Goal: Information Seeking & Learning: Find specific fact

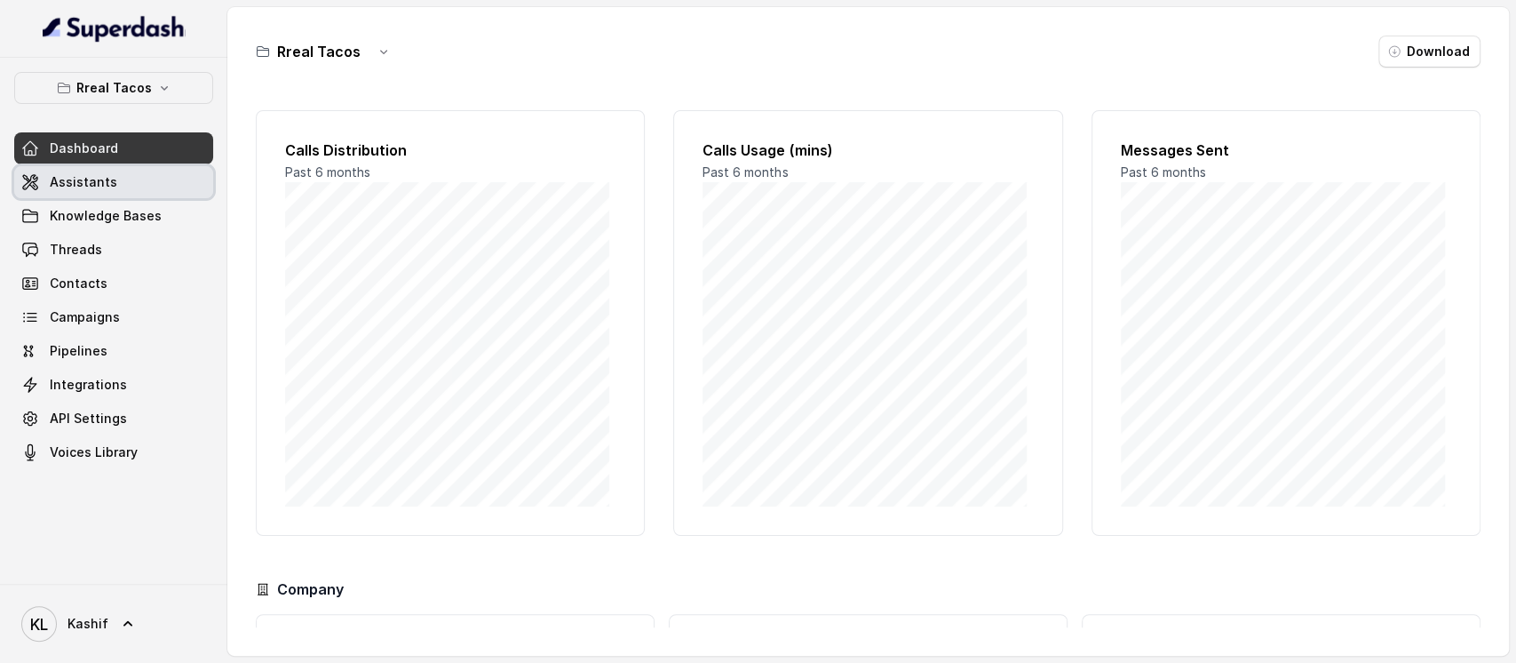
click at [110, 180] on span "Assistants" at bounding box center [84, 182] width 68 height 18
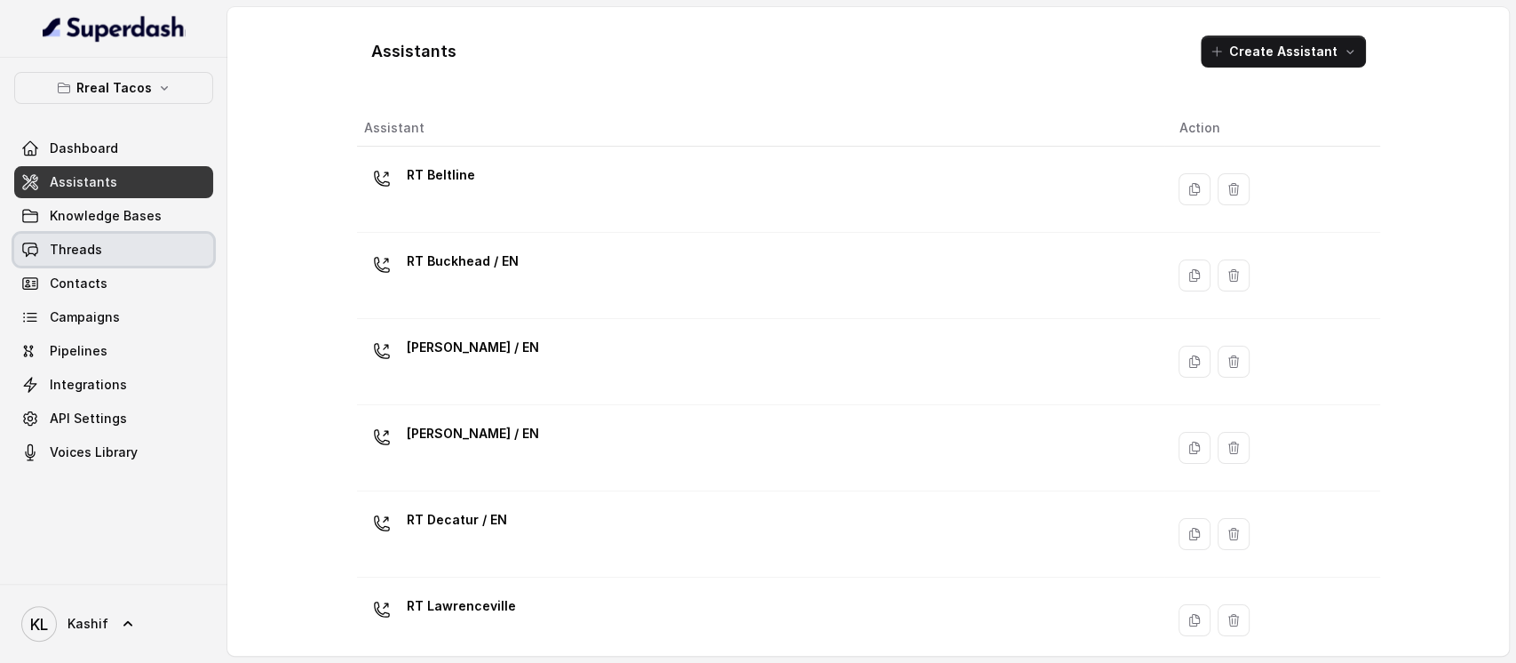
click at [107, 245] on link "Threads" at bounding box center [113, 250] width 199 height 32
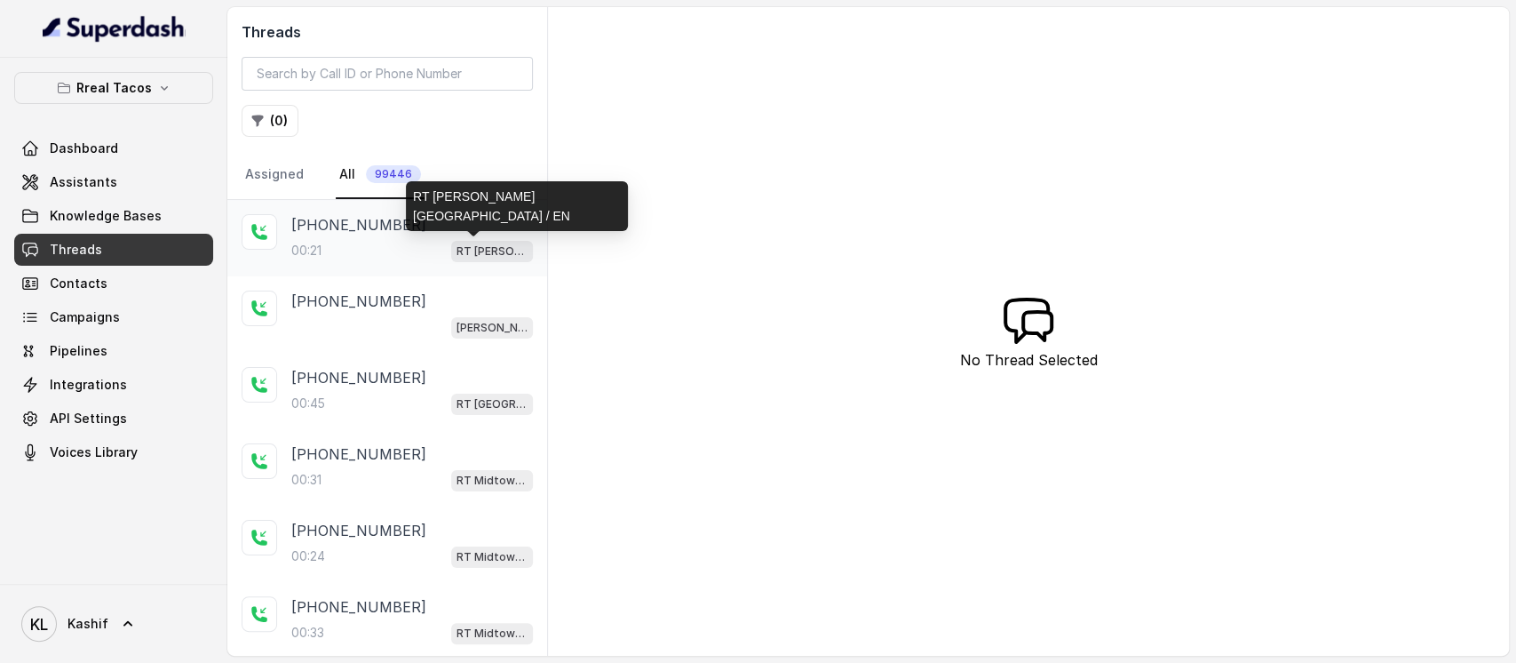
click at [457, 258] on p "RT [PERSON_NAME][GEOGRAPHIC_DATA] / EN" at bounding box center [492, 251] width 71 height 18
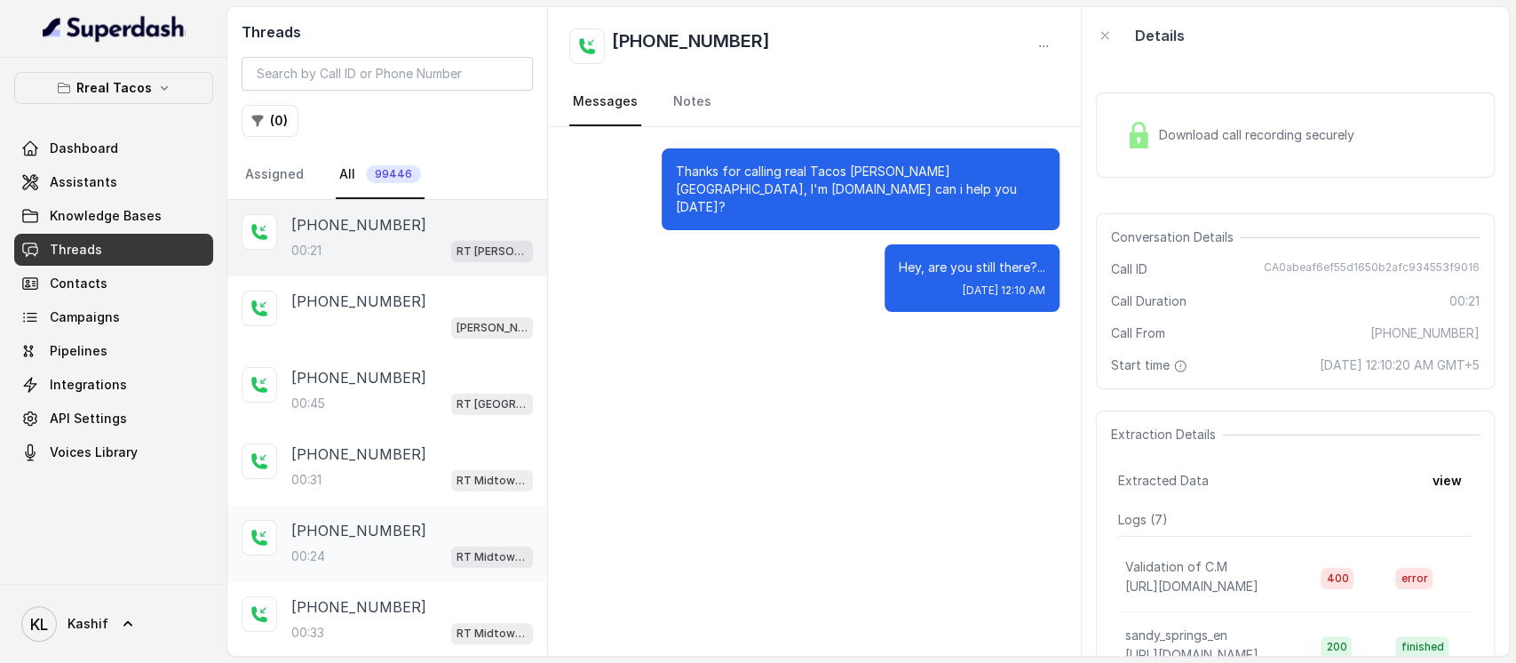
click at [405, 566] on div "[PHONE_NUMBER]:24 RT Midtown / EN" at bounding box center [387, 543] width 320 height 76
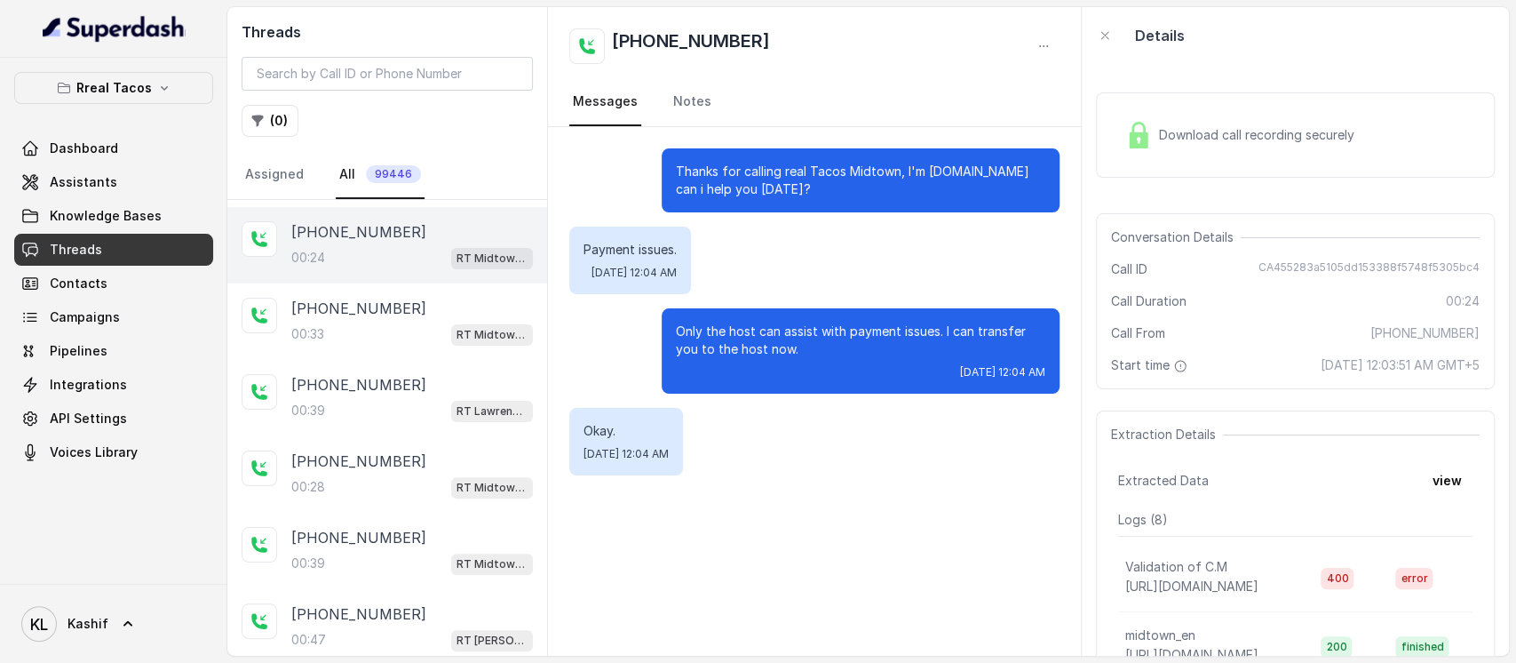
scroll to position [375, 0]
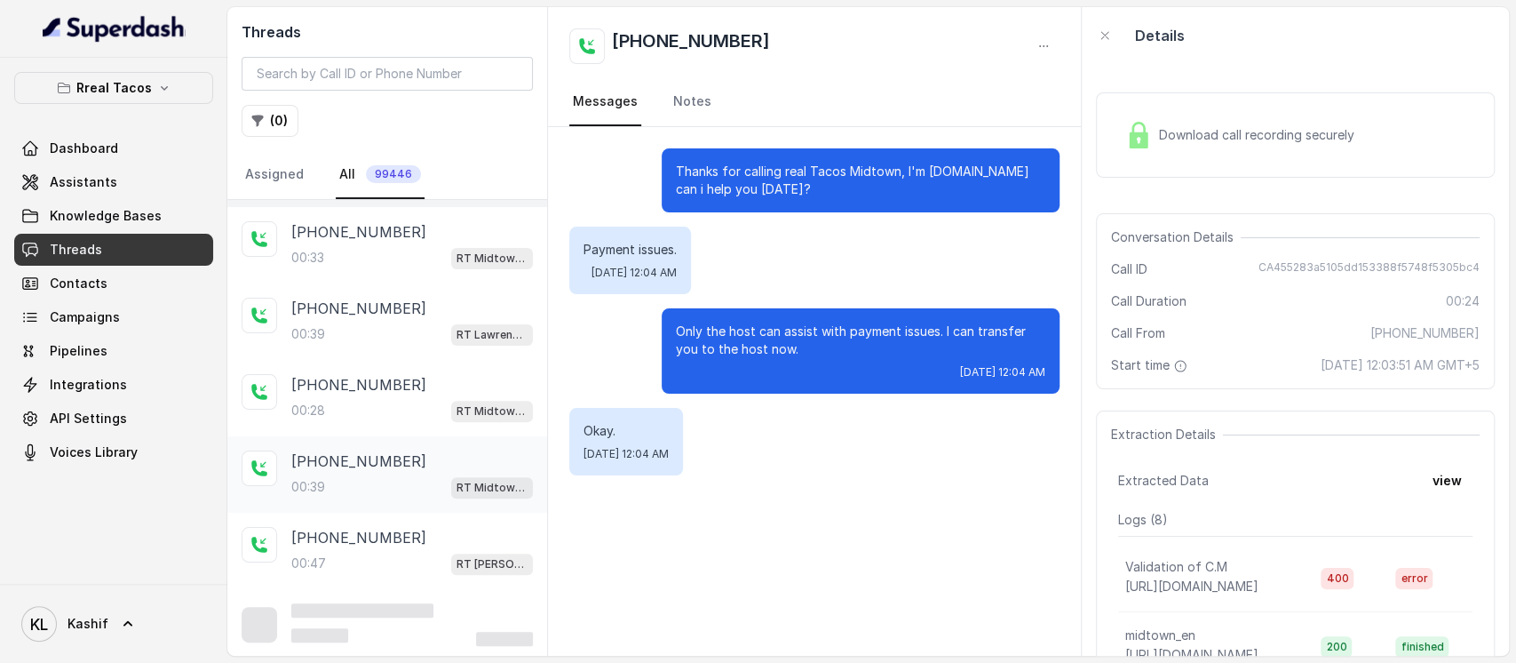
click at [317, 478] on p "00:39" at bounding box center [308, 487] width 34 height 18
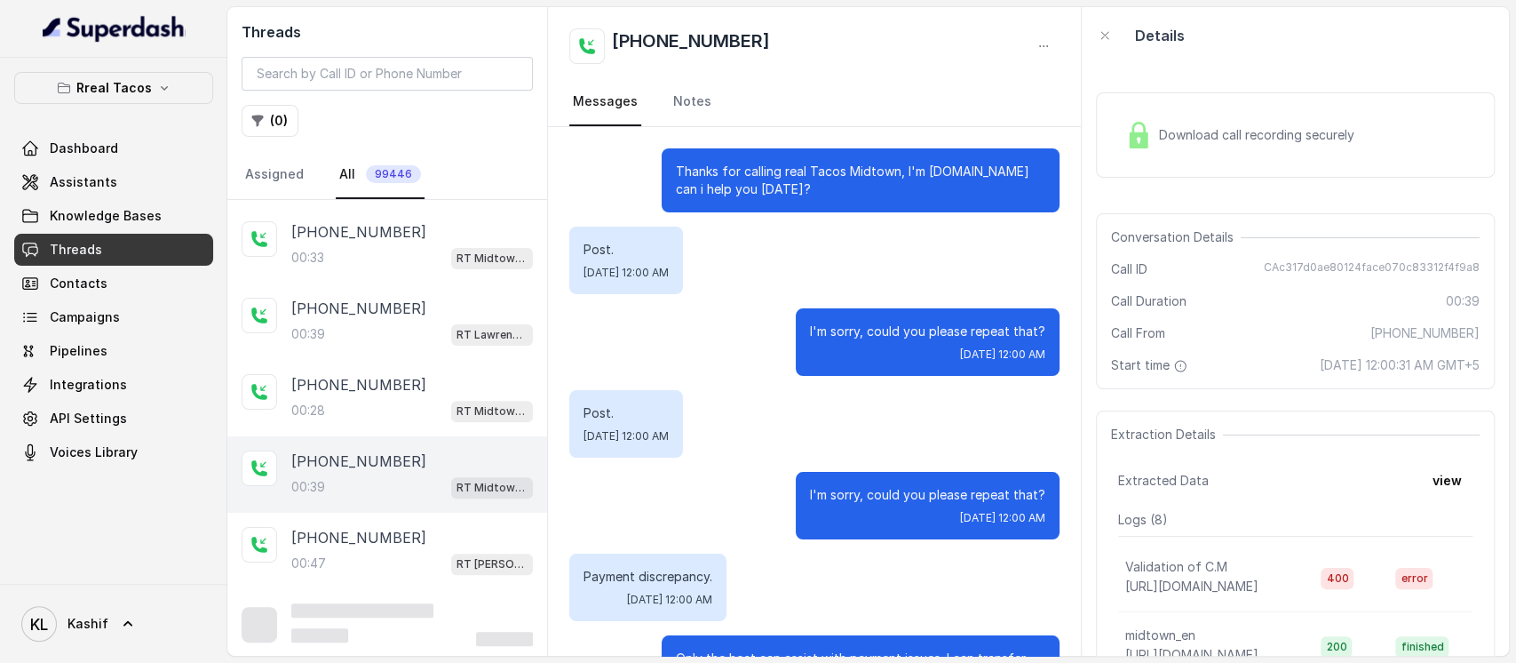
scroll to position [167, 0]
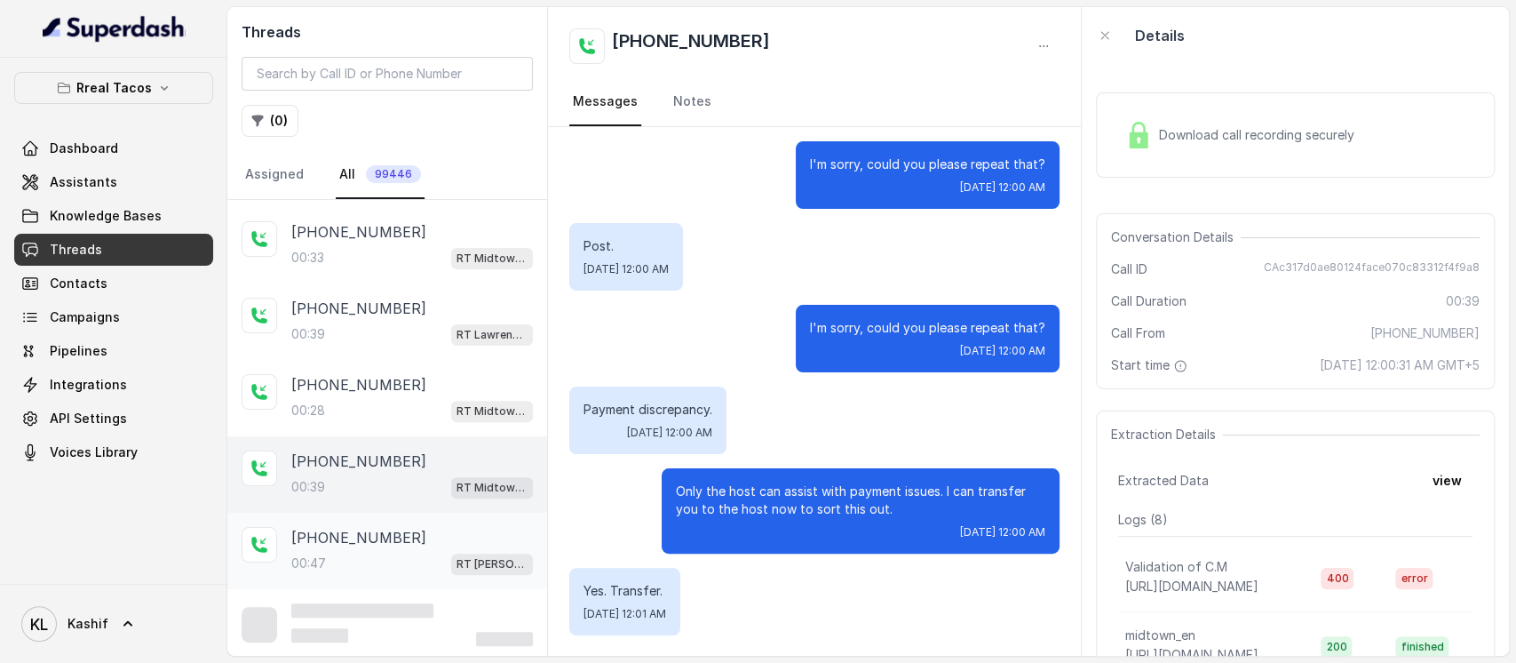
click at [323, 513] on div "[PHONE_NUMBER]:[STREET_ADDRESS][PERSON_NAME]" at bounding box center [387, 551] width 320 height 76
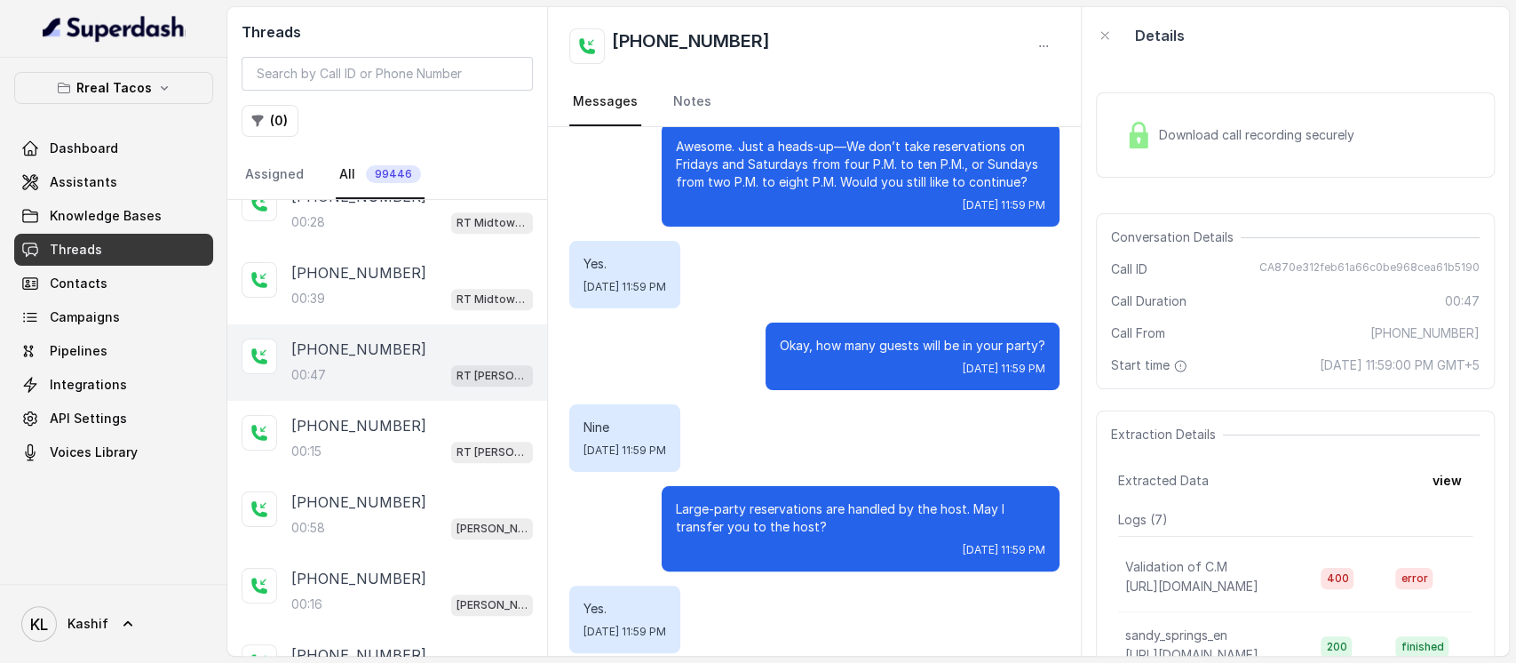
scroll to position [584, 0]
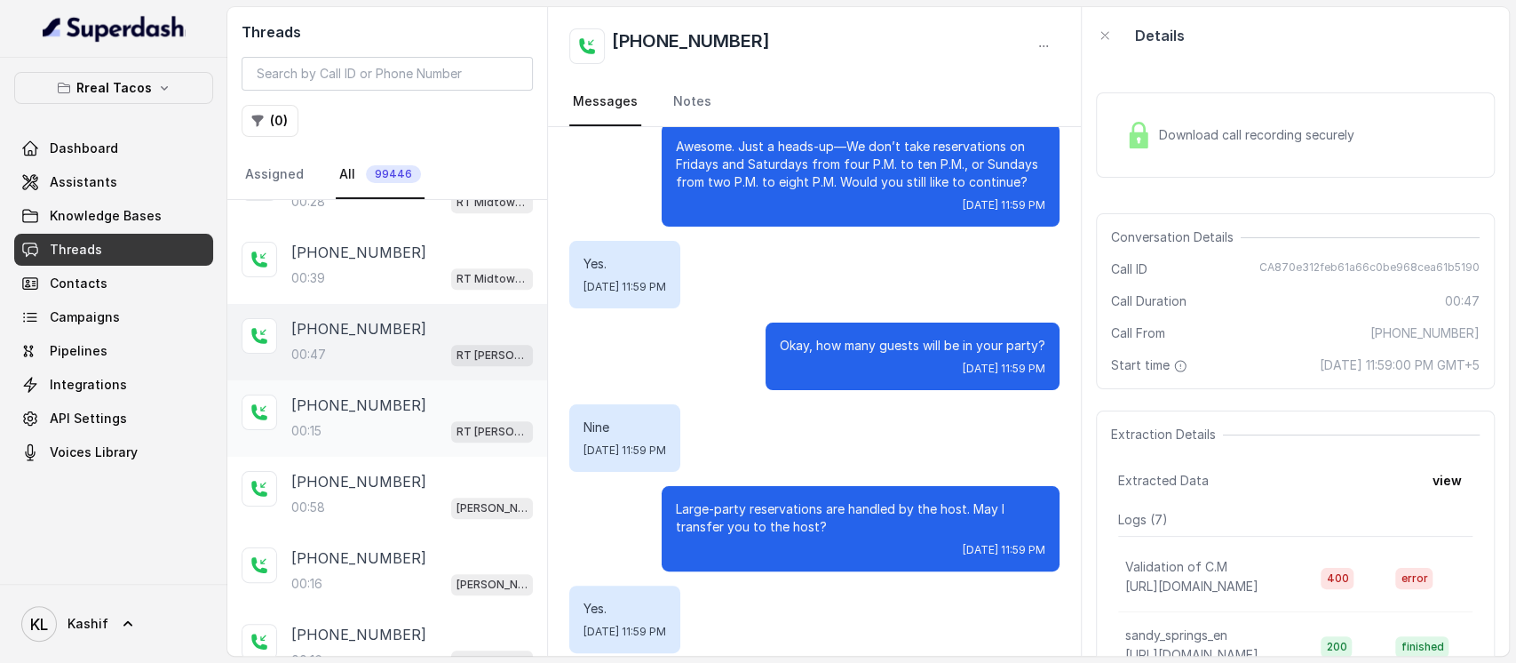
click at [336, 395] on p "[PHONE_NUMBER]" at bounding box center [358, 404] width 135 height 21
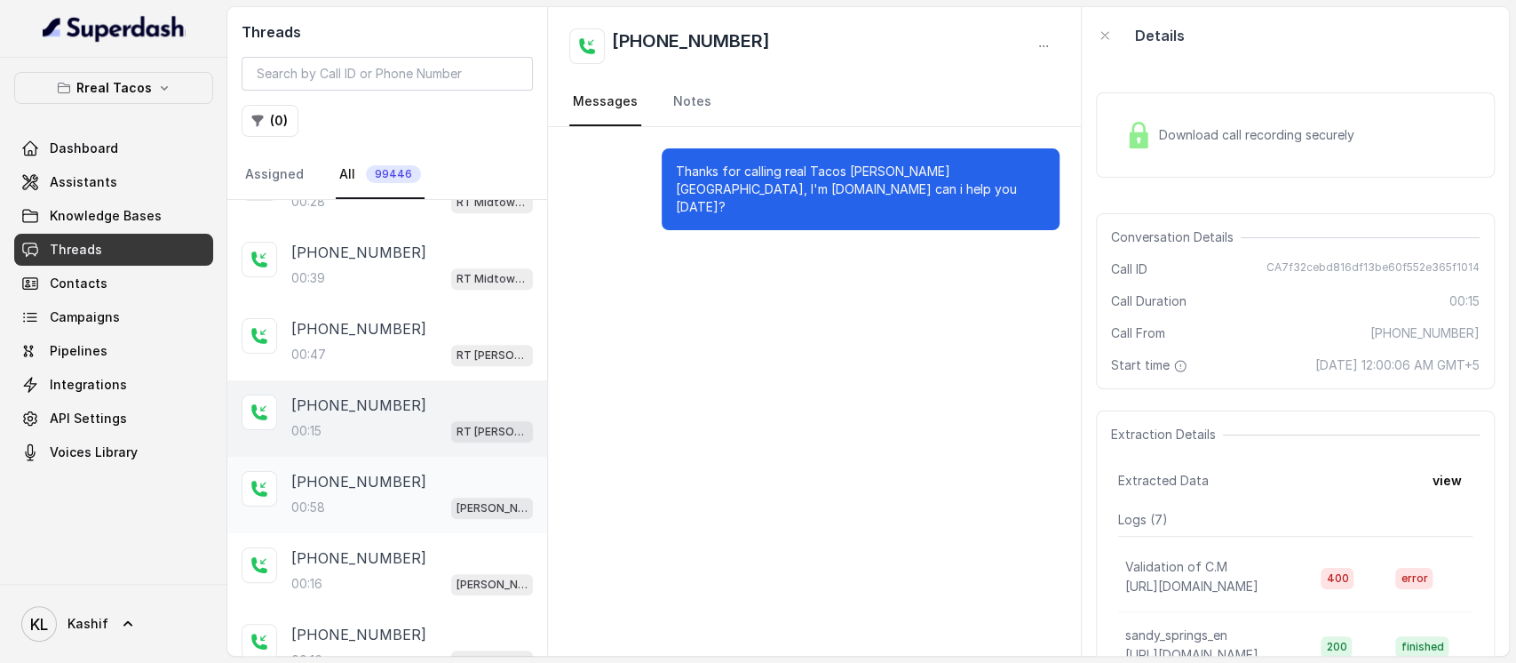
click at [328, 525] on div "[PHONE_NUMBER]:58 [PERSON_NAME] / EN" at bounding box center [387, 495] width 320 height 76
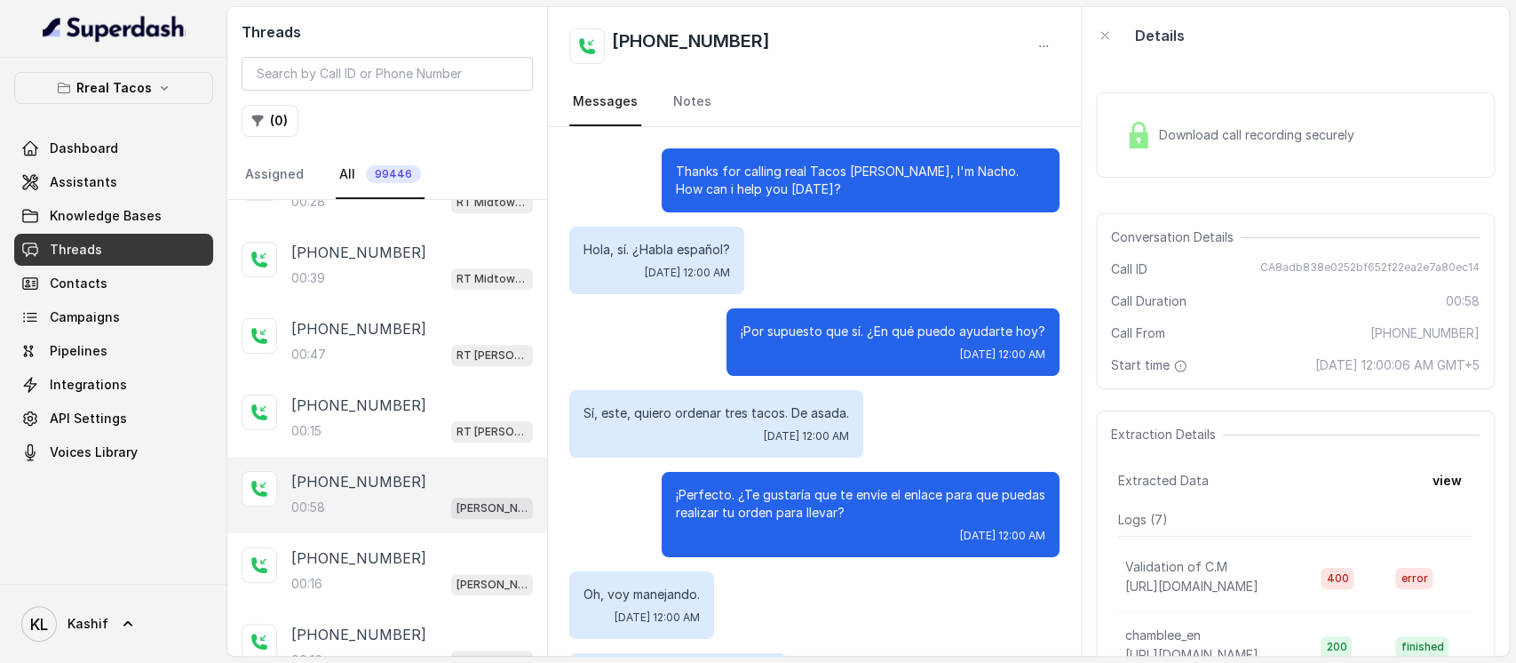
scroll to position [366, 0]
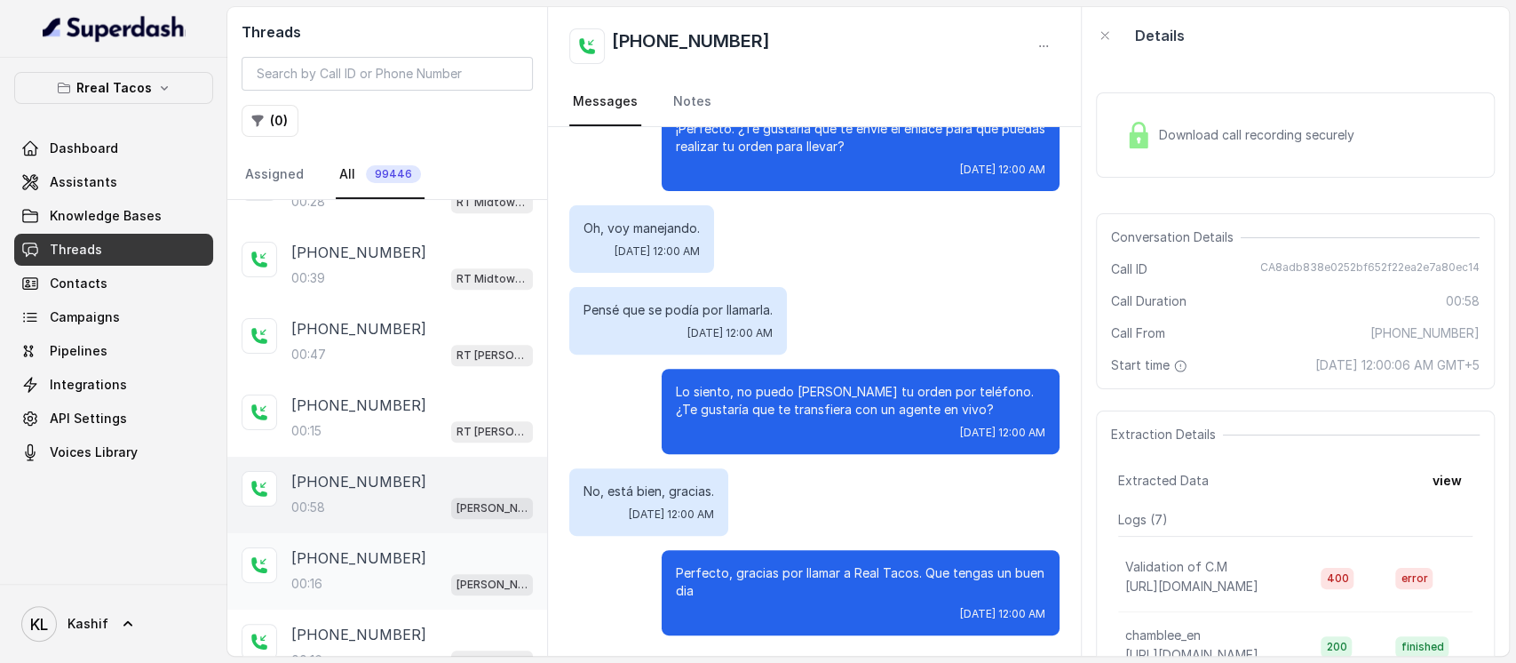
click at [330, 552] on p "[PHONE_NUMBER]" at bounding box center [358, 557] width 135 height 21
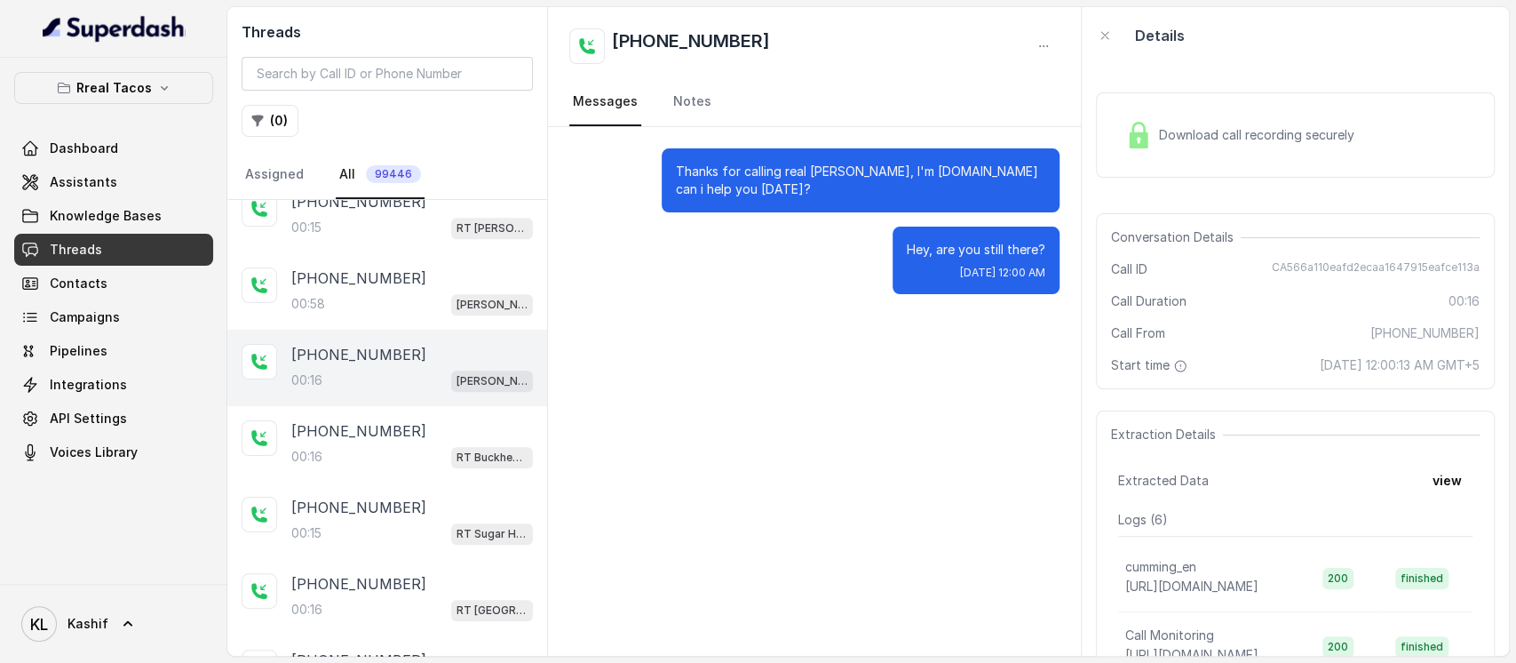
scroll to position [790, 0]
click at [331, 455] on div "00:16 RT Buckhead / EN" at bounding box center [412, 453] width 242 height 23
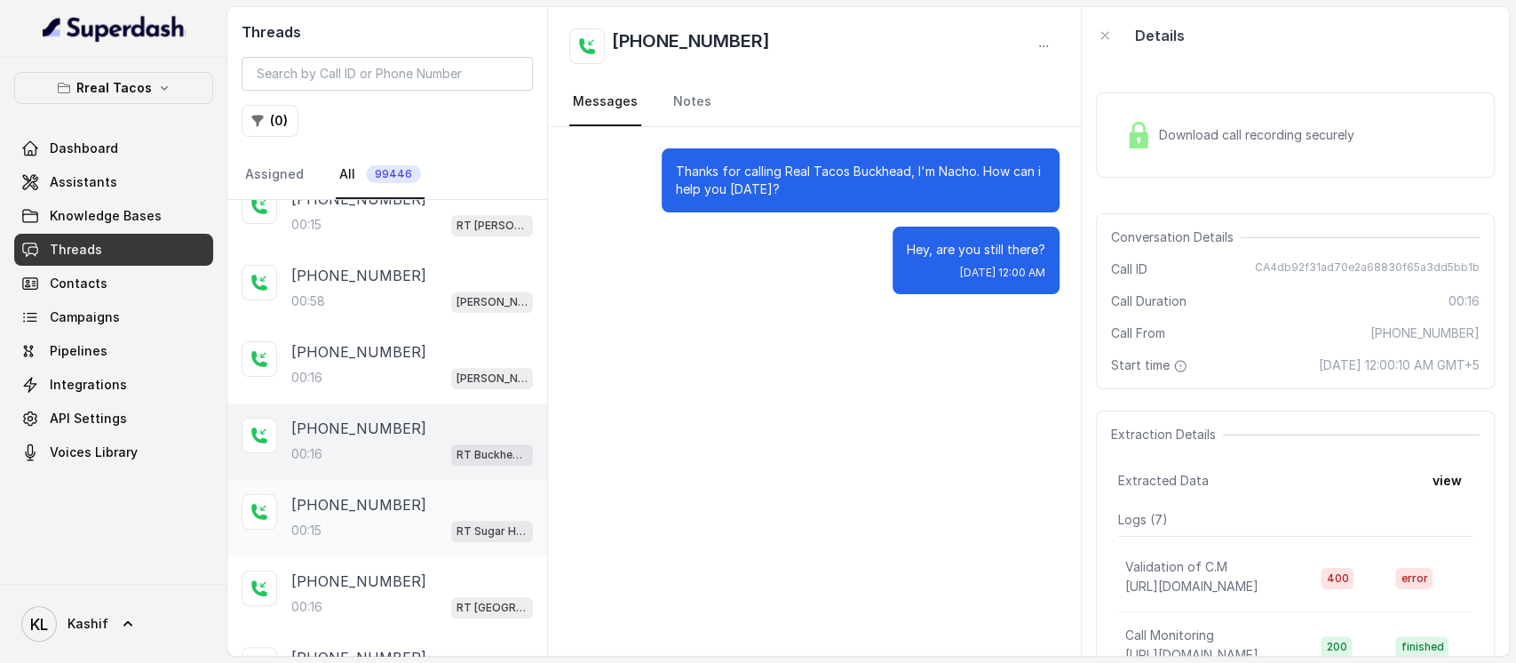
click at [334, 519] on div "00:[STREET_ADDRESS]" at bounding box center [412, 530] width 242 height 23
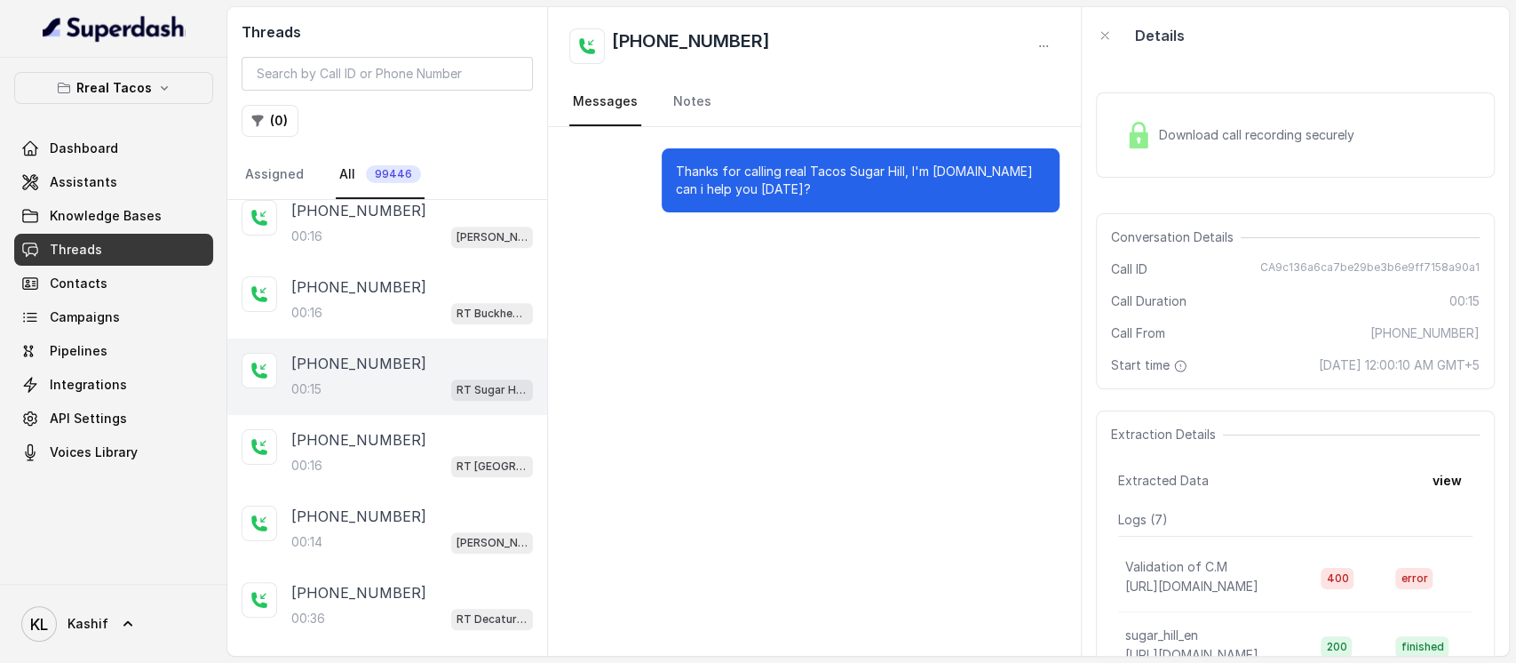
scroll to position [934, 0]
click at [332, 437] on p "[PHONE_NUMBER]" at bounding box center [358, 436] width 135 height 21
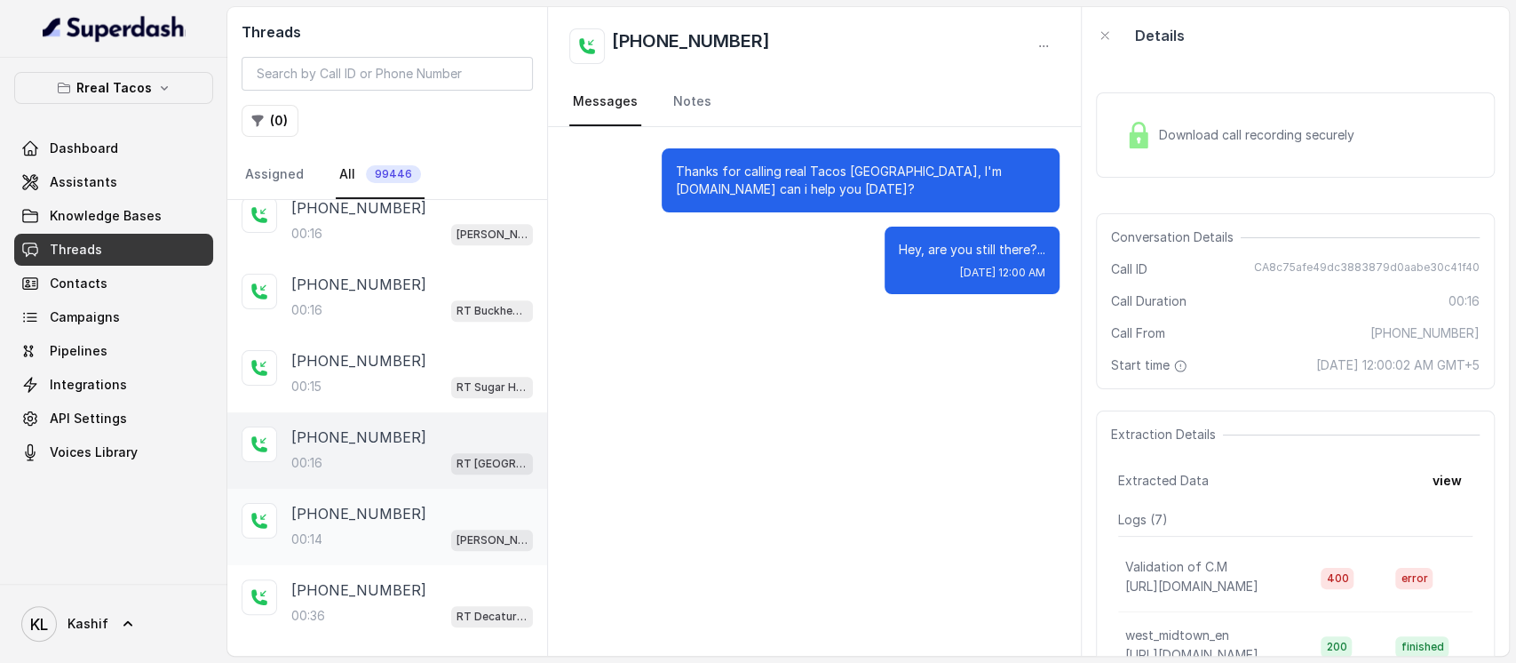
click at [345, 548] on div "[PHONE_NUMBER]:14 [PERSON_NAME] / EN" at bounding box center [387, 527] width 320 height 76
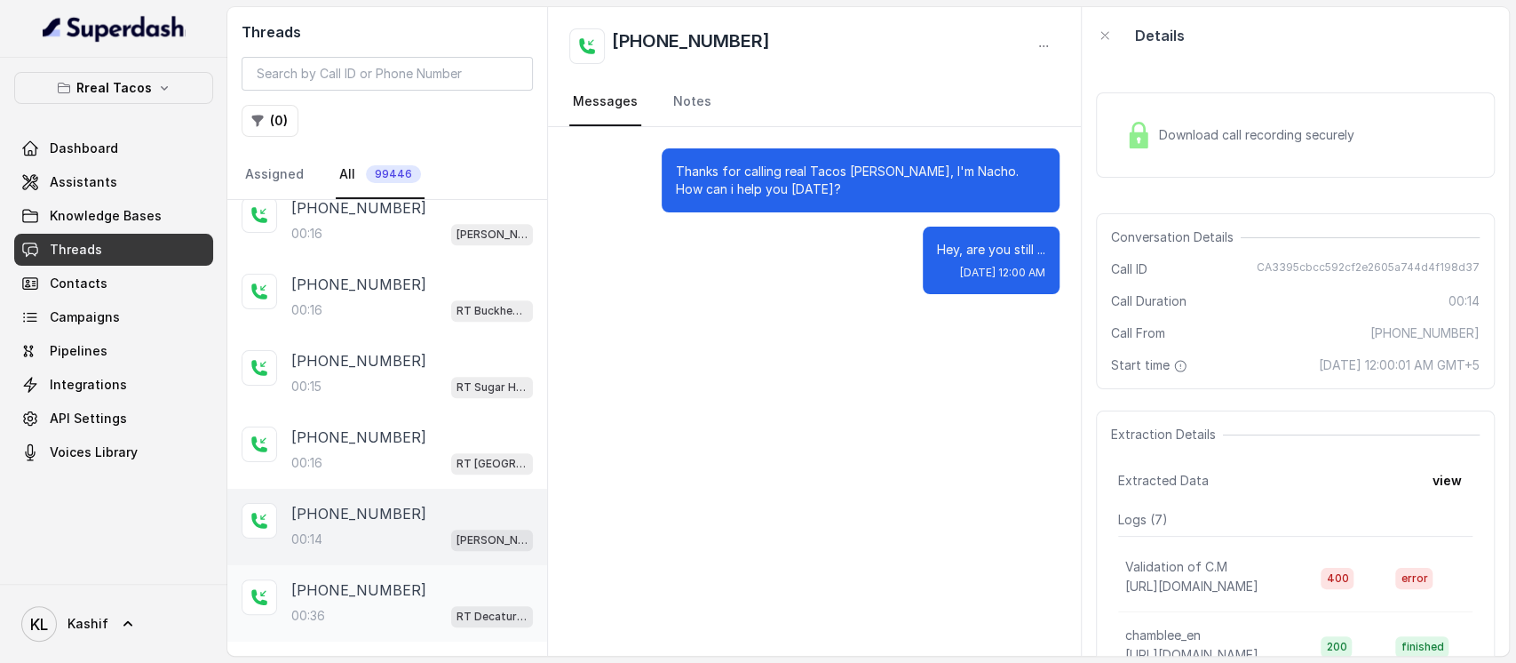
click at [344, 579] on p "[PHONE_NUMBER]" at bounding box center [358, 589] width 135 height 21
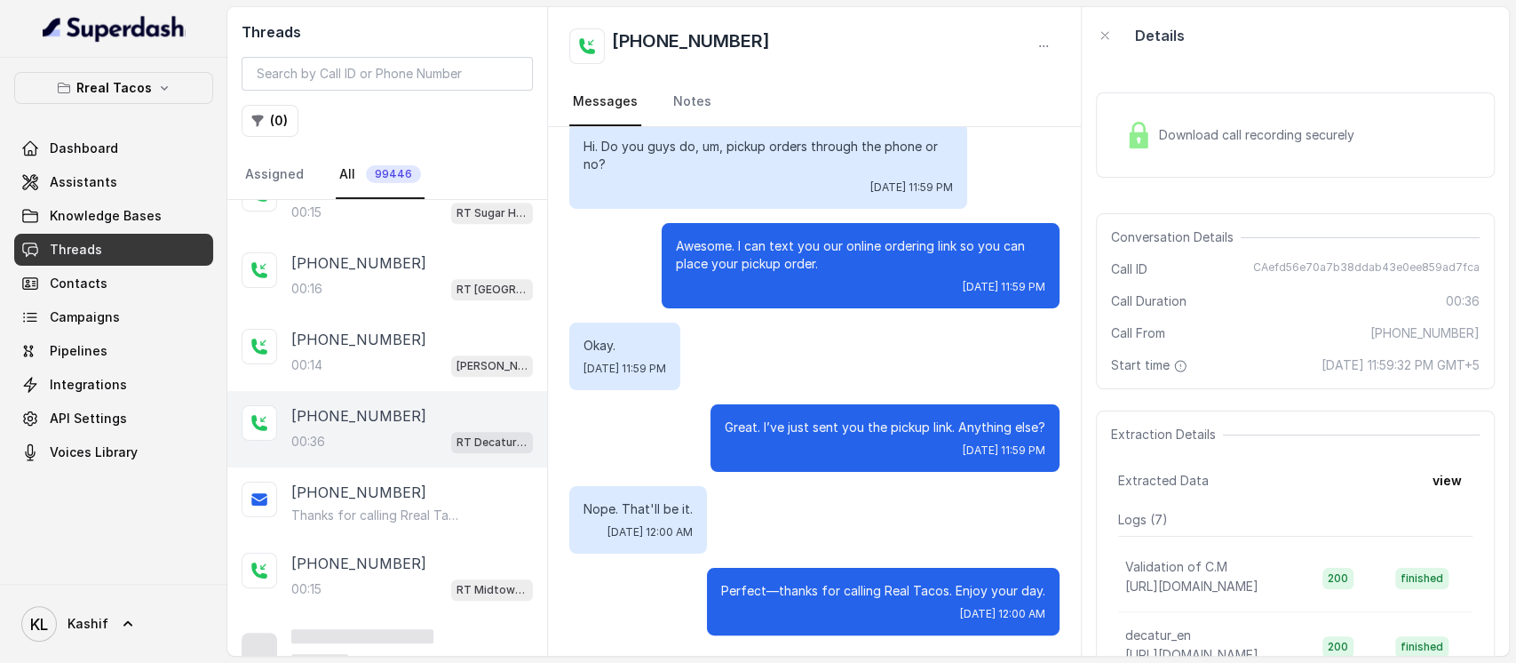
scroll to position [1109, 0]
click at [322, 497] on div "[PHONE_NUMBER] Thanks for calling Rreal Tacos! Check out our menu: [URL][DOMAIN…" at bounding box center [412, 502] width 242 height 43
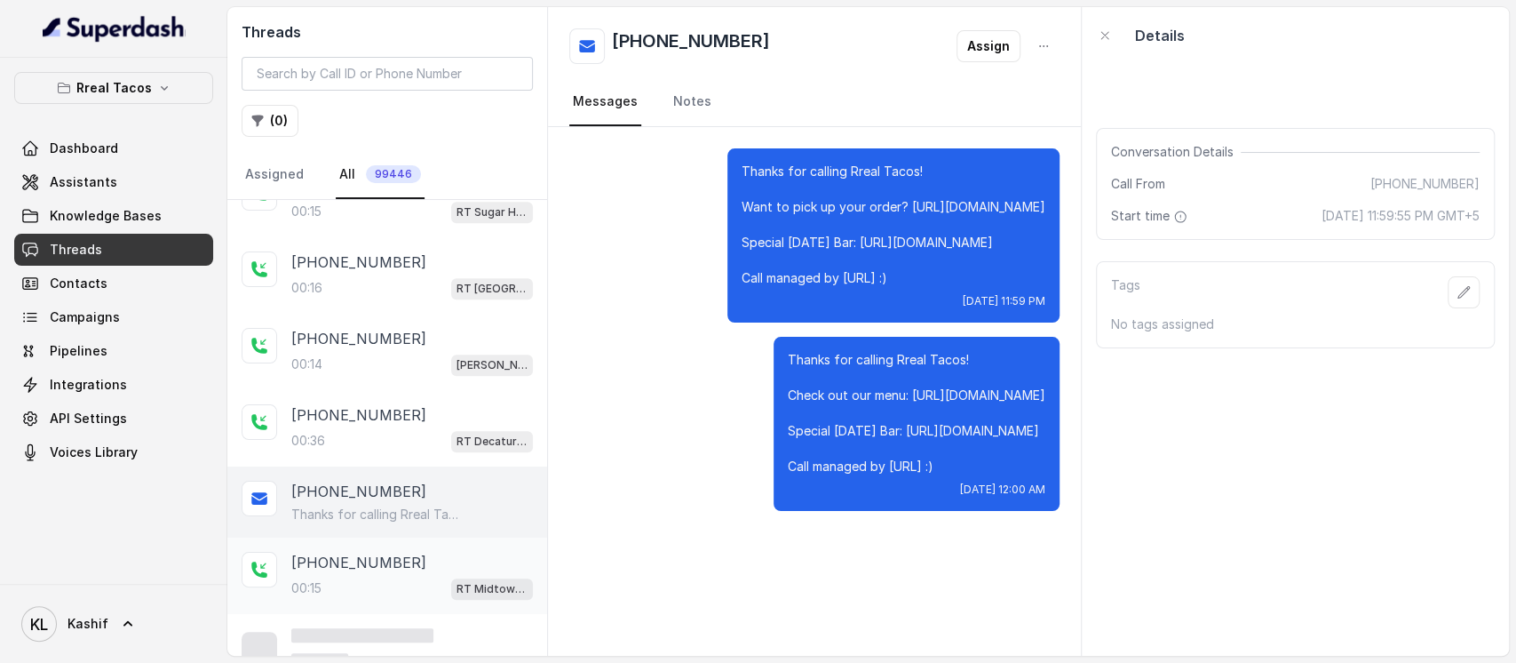
click at [327, 564] on p "[PHONE_NUMBER]" at bounding box center [358, 562] width 135 height 21
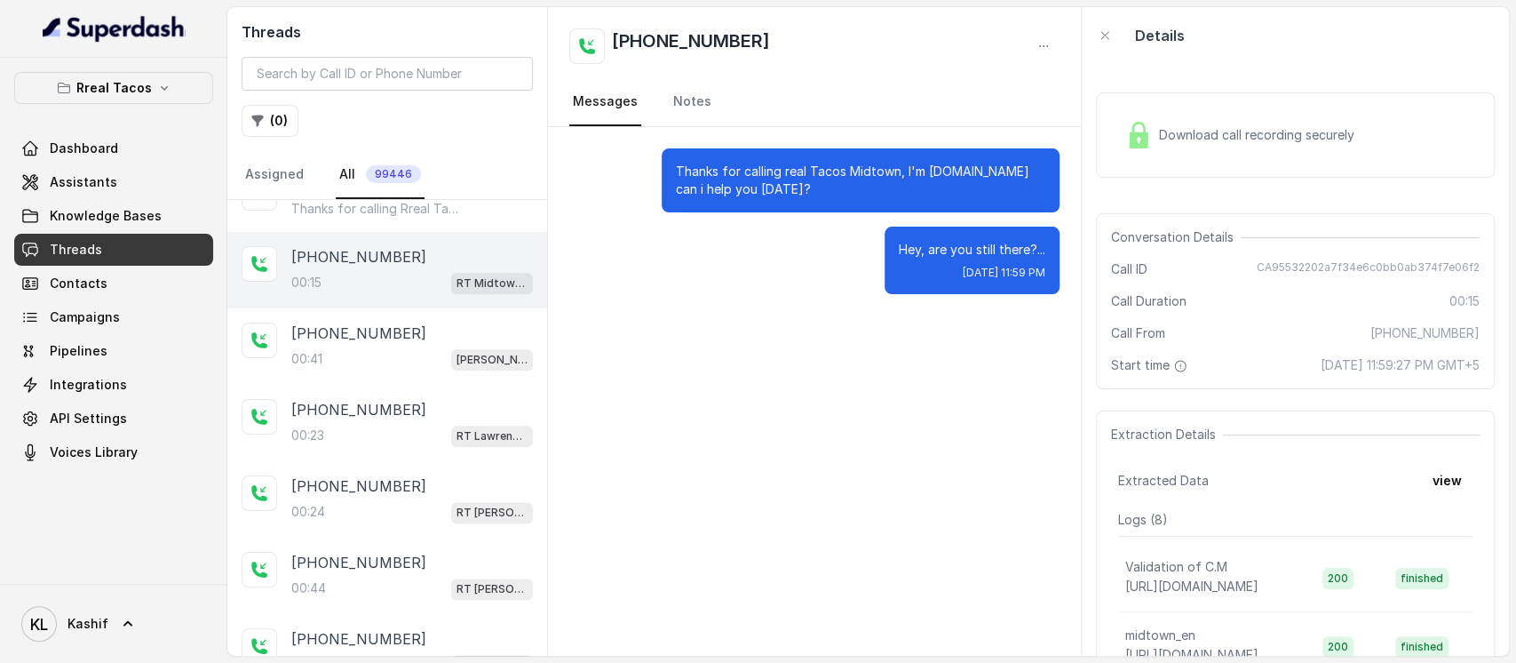
scroll to position [1420, 0]
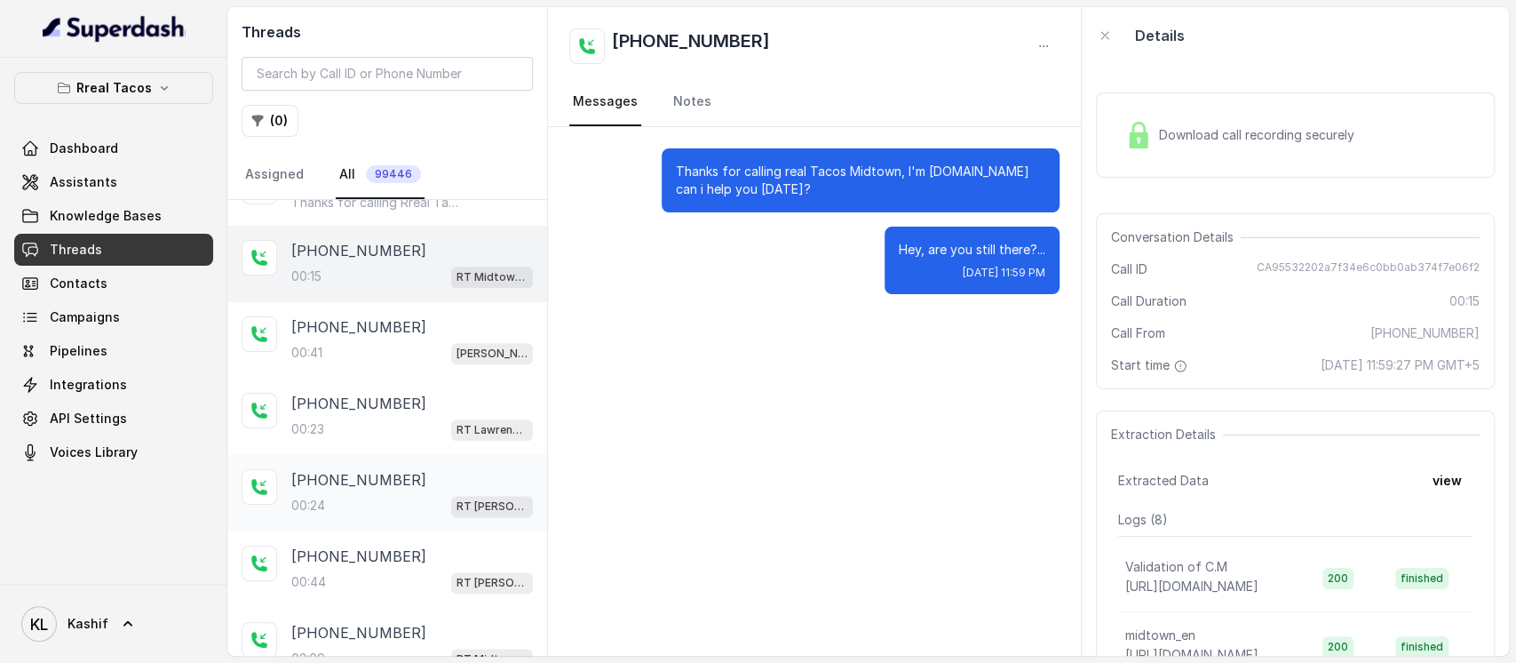
click at [334, 482] on div "[PHONE_NUMBER]:24 RT [PERSON_NAME][GEOGRAPHIC_DATA] / EN" at bounding box center [412, 493] width 242 height 48
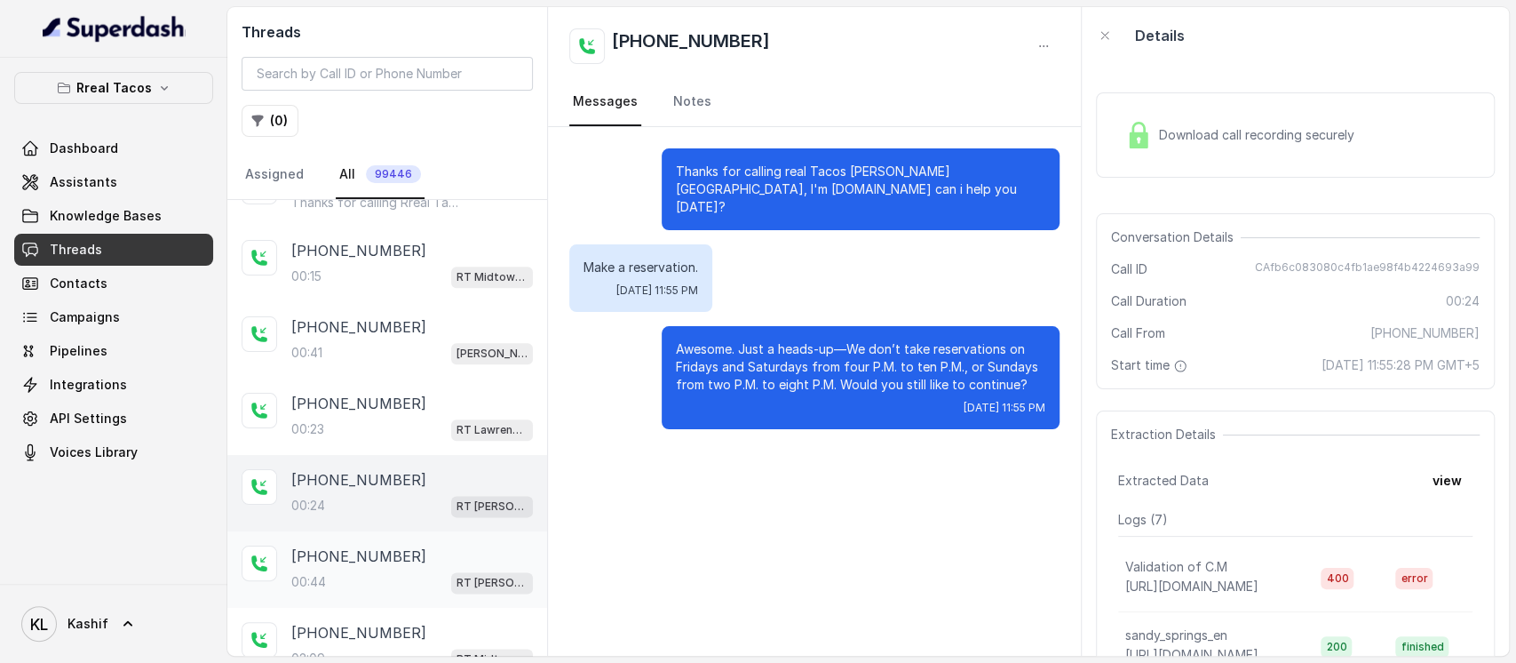
click at [329, 548] on p "[PHONE_NUMBER]" at bounding box center [358, 555] width 135 height 21
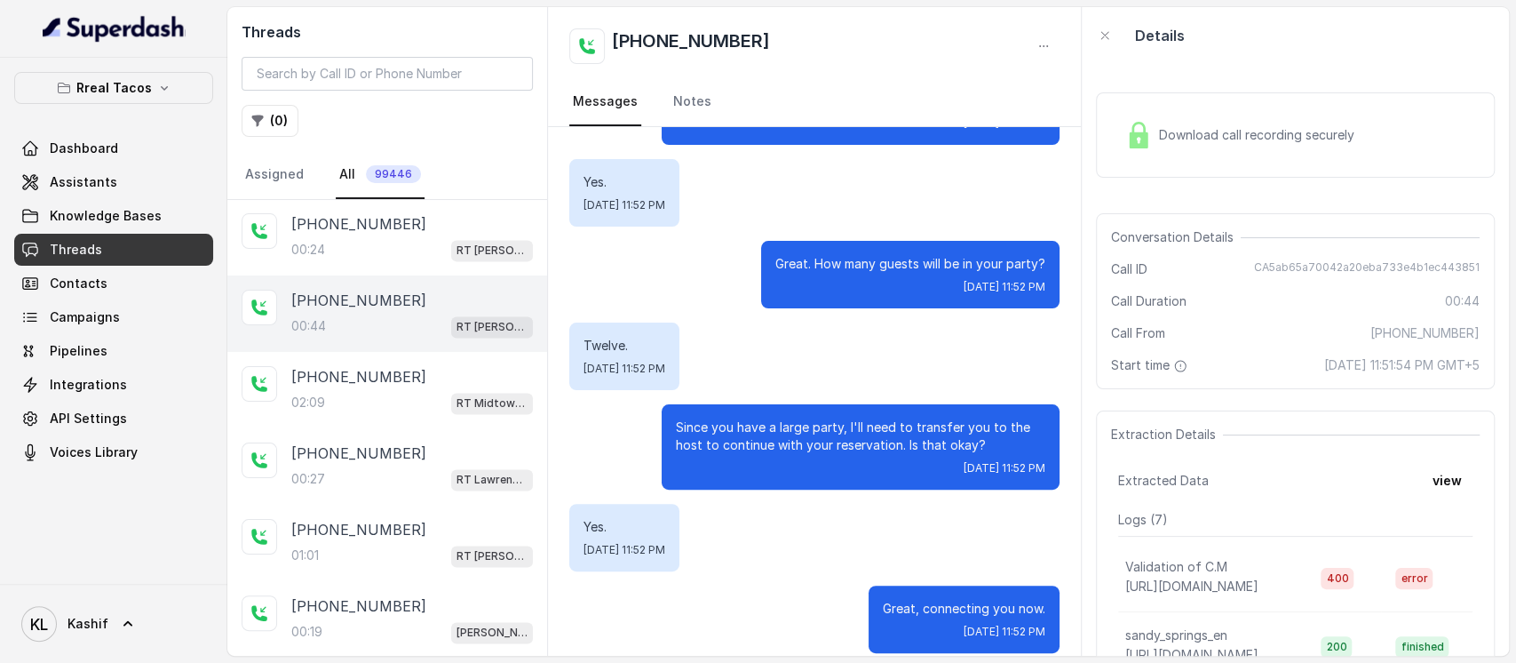
scroll to position [1683, 0]
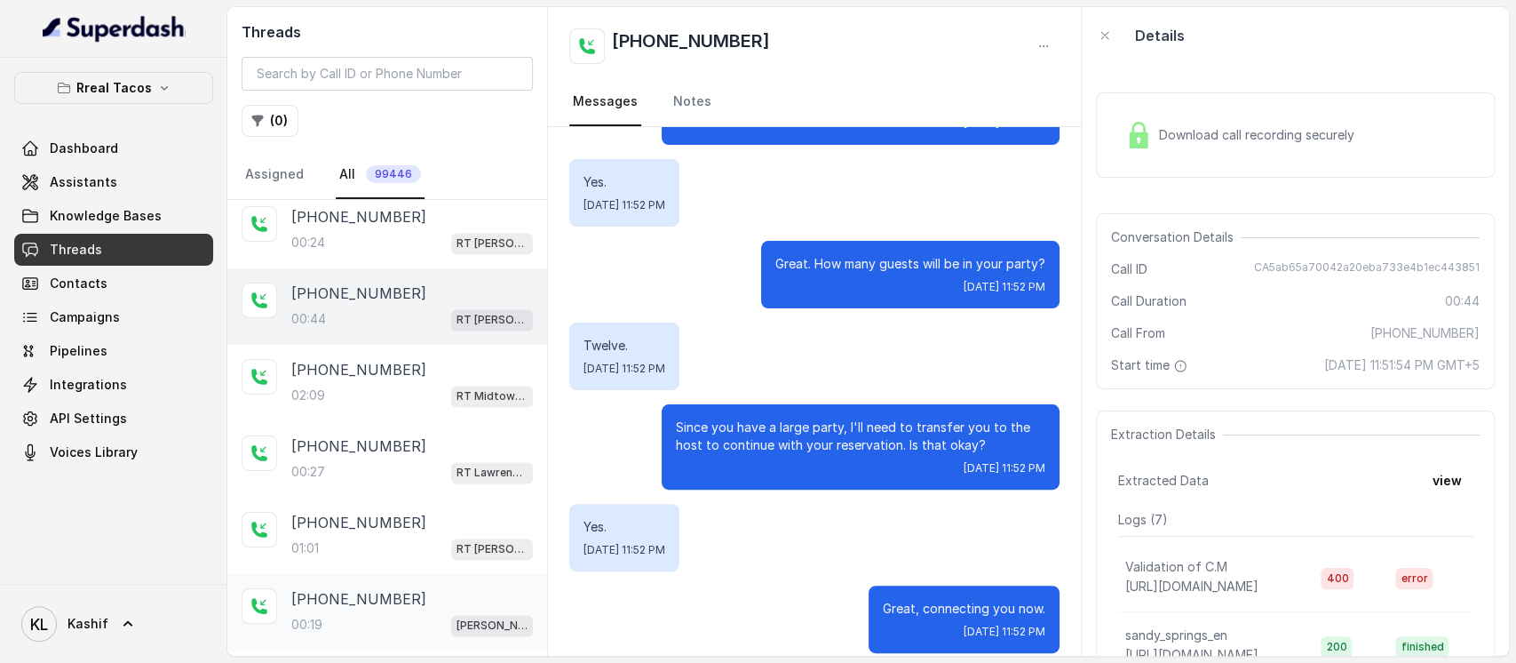
click at [304, 588] on p "[PHONE_NUMBER]" at bounding box center [358, 598] width 135 height 21
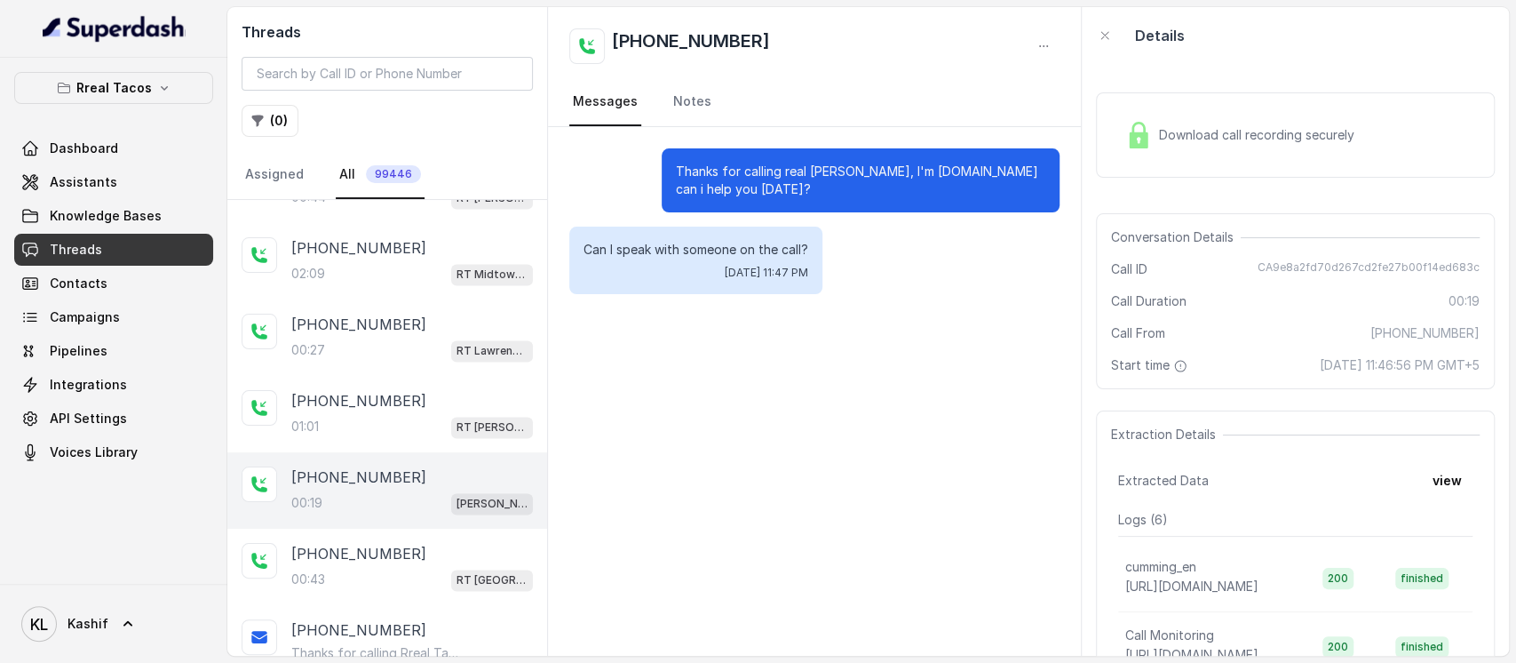
scroll to position [1876, 0]
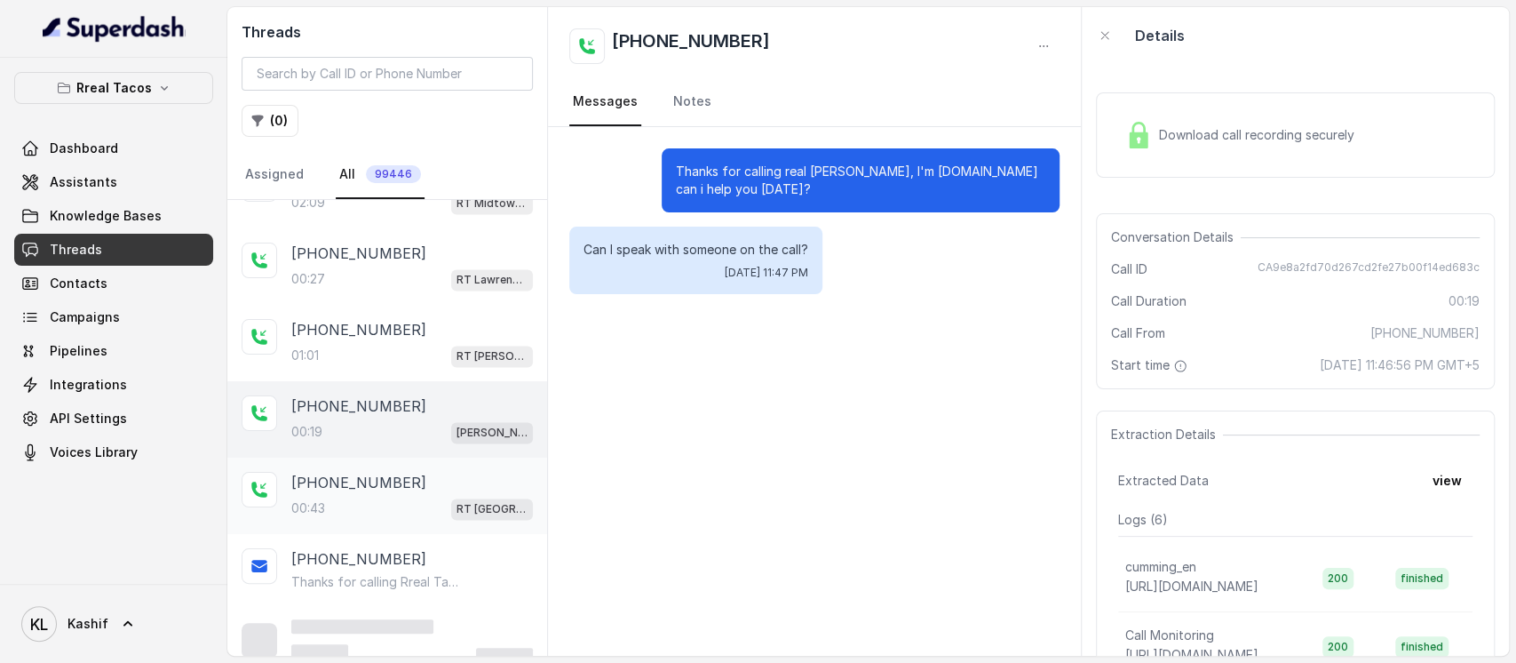
click at [333, 472] on p "[PHONE_NUMBER]" at bounding box center [358, 482] width 135 height 21
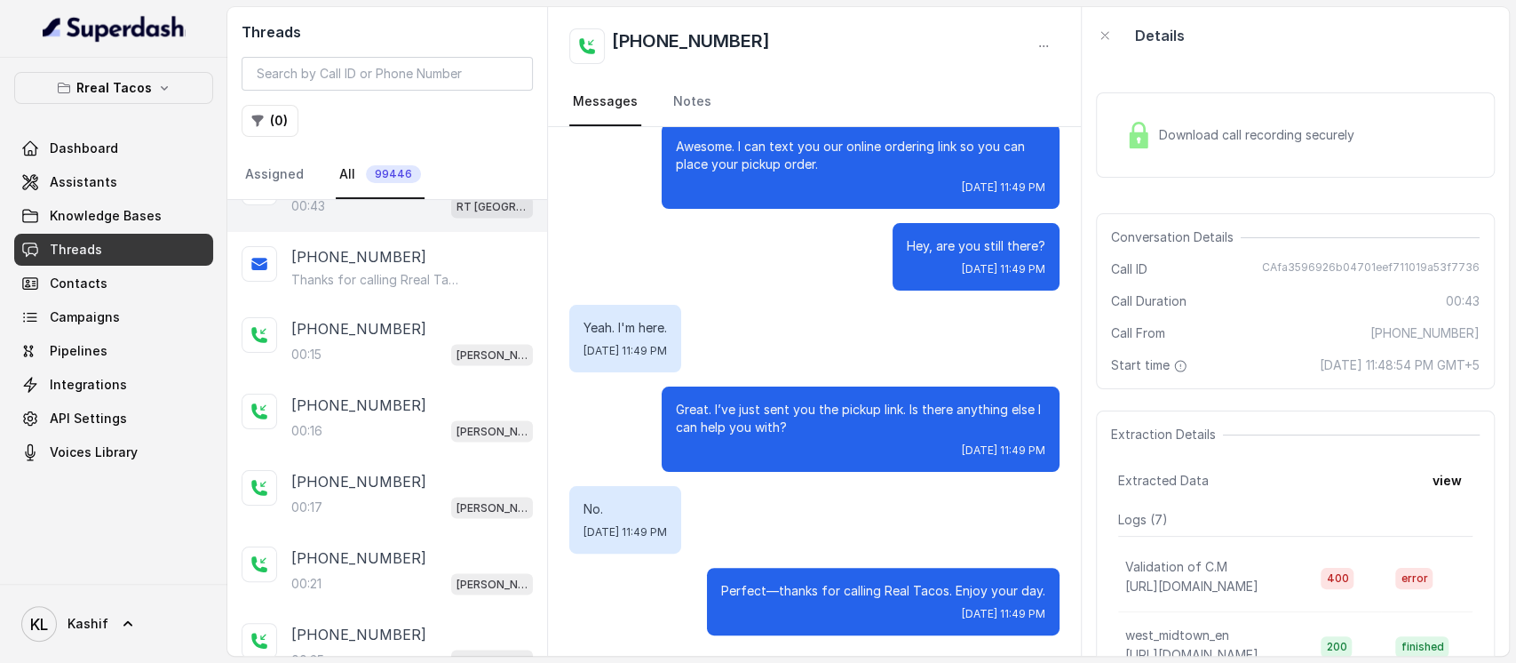
scroll to position [2187, 0]
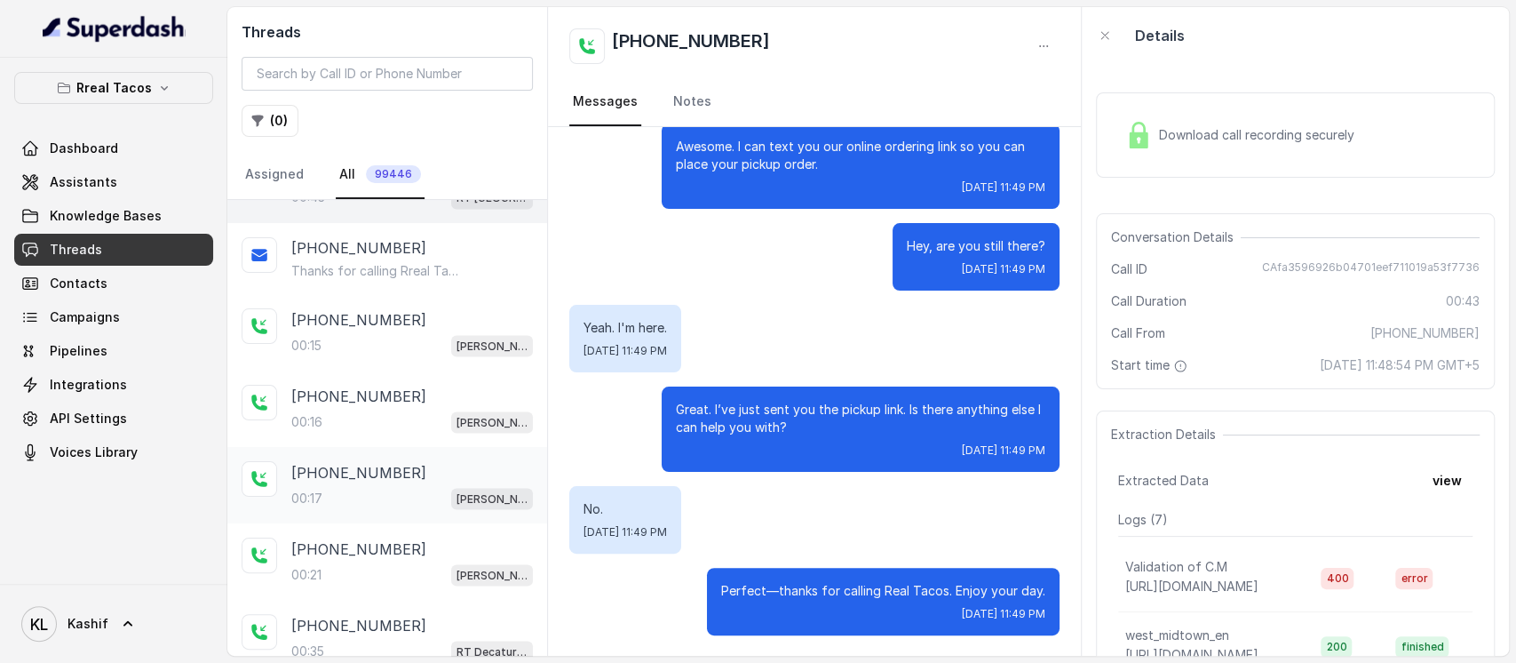
click at [335, 486] on div "00:17 [PERSON_NAME] / EN" at bounding box center [412, 497] width 242 height 23
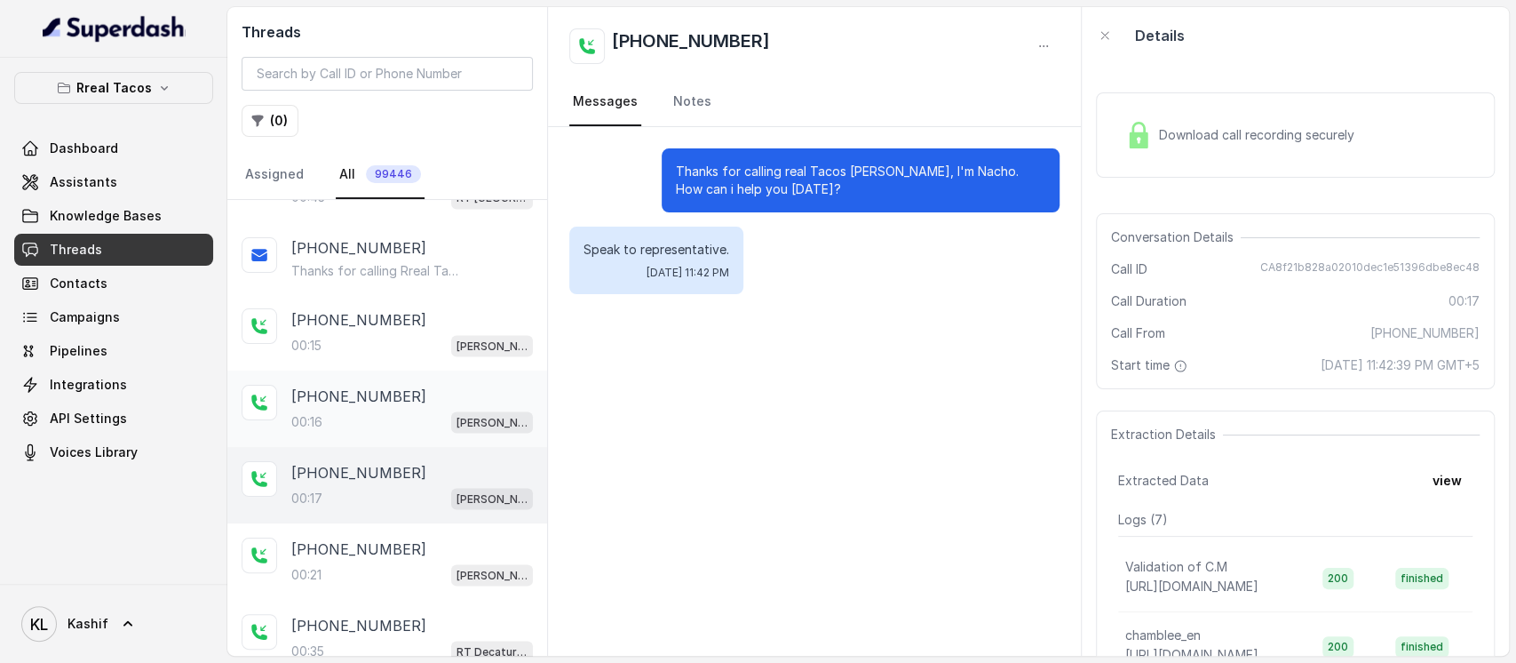
click at [320, 386] on p "[PHONE_NUMBER]" at bounding box center [358, 395] width 135 height 21
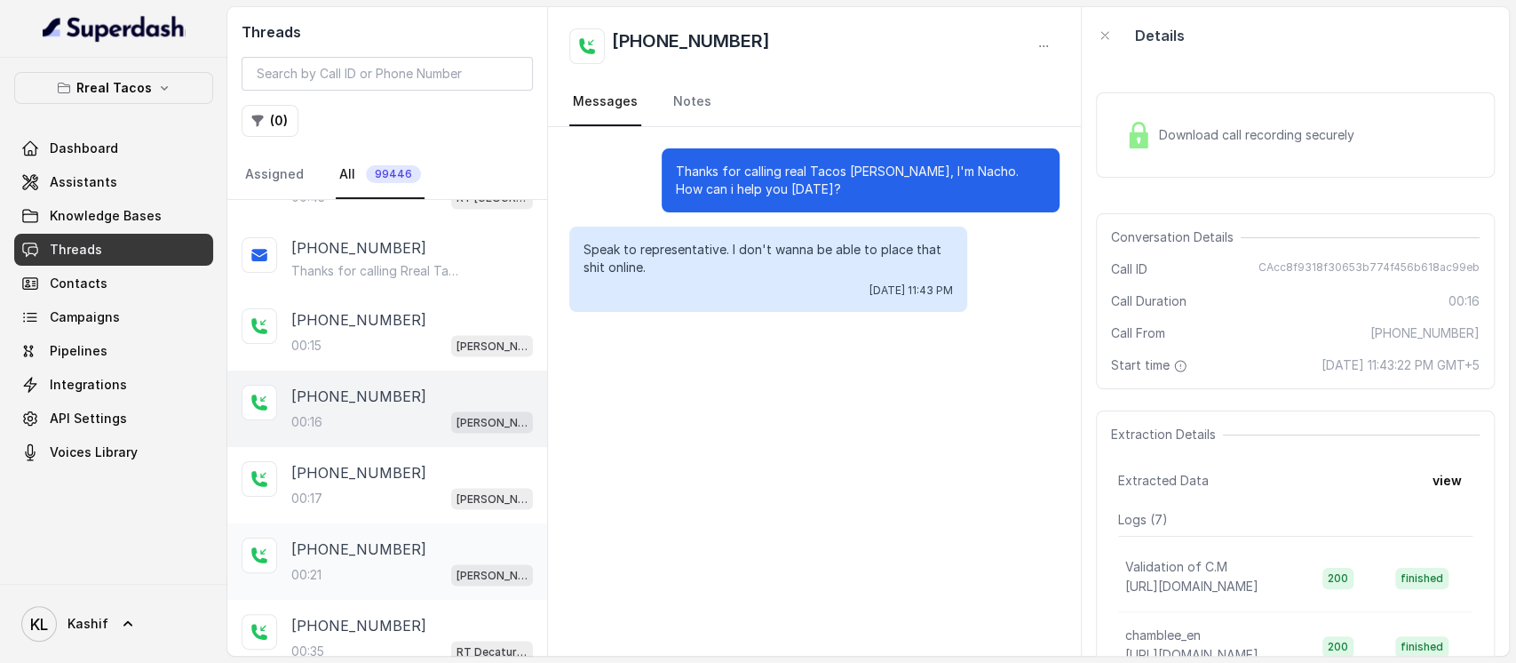
click at [309, 537] on p "[PHONE_NUMBER]" at bounding box center [358, 547] width 135 height 21
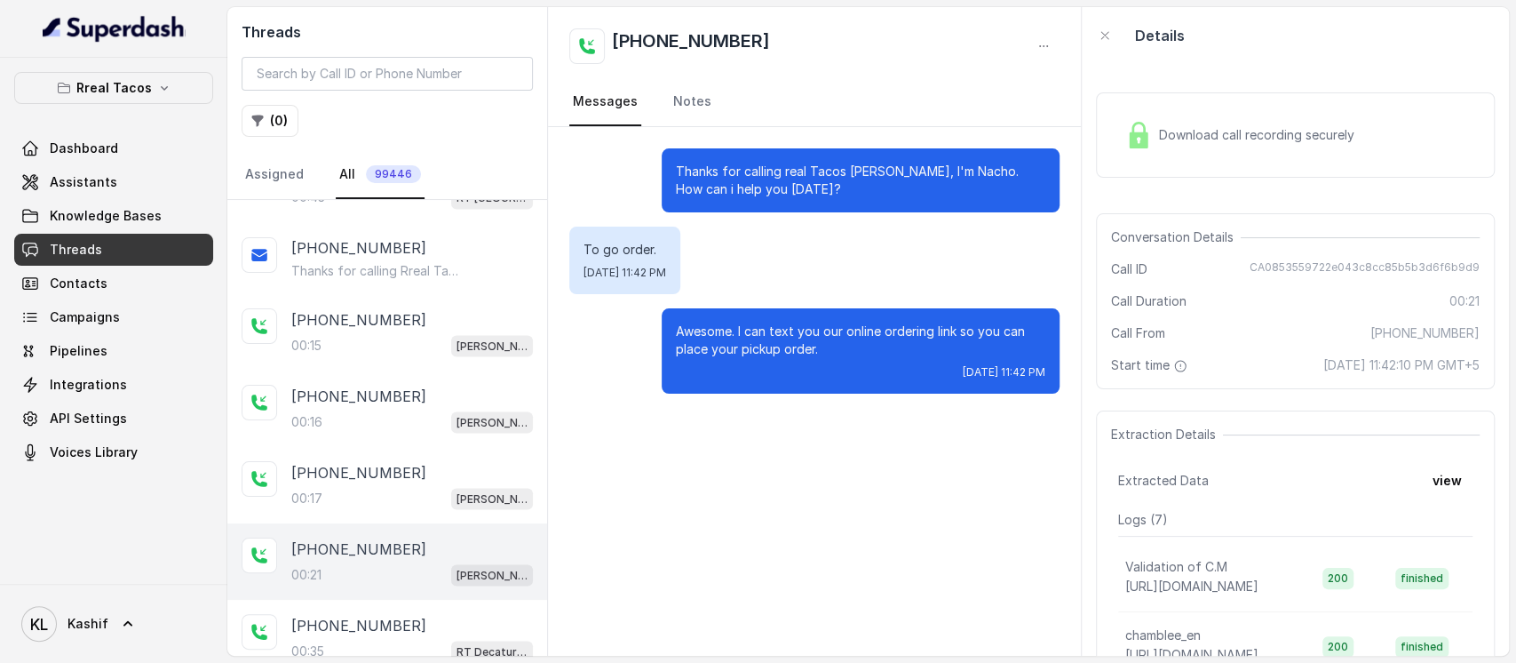
click at [321, 582] on div "[PHONE_NUMBER]:21 [PERSON_NAME] / EN" at bounding box center [387, 561] width 320 height 76
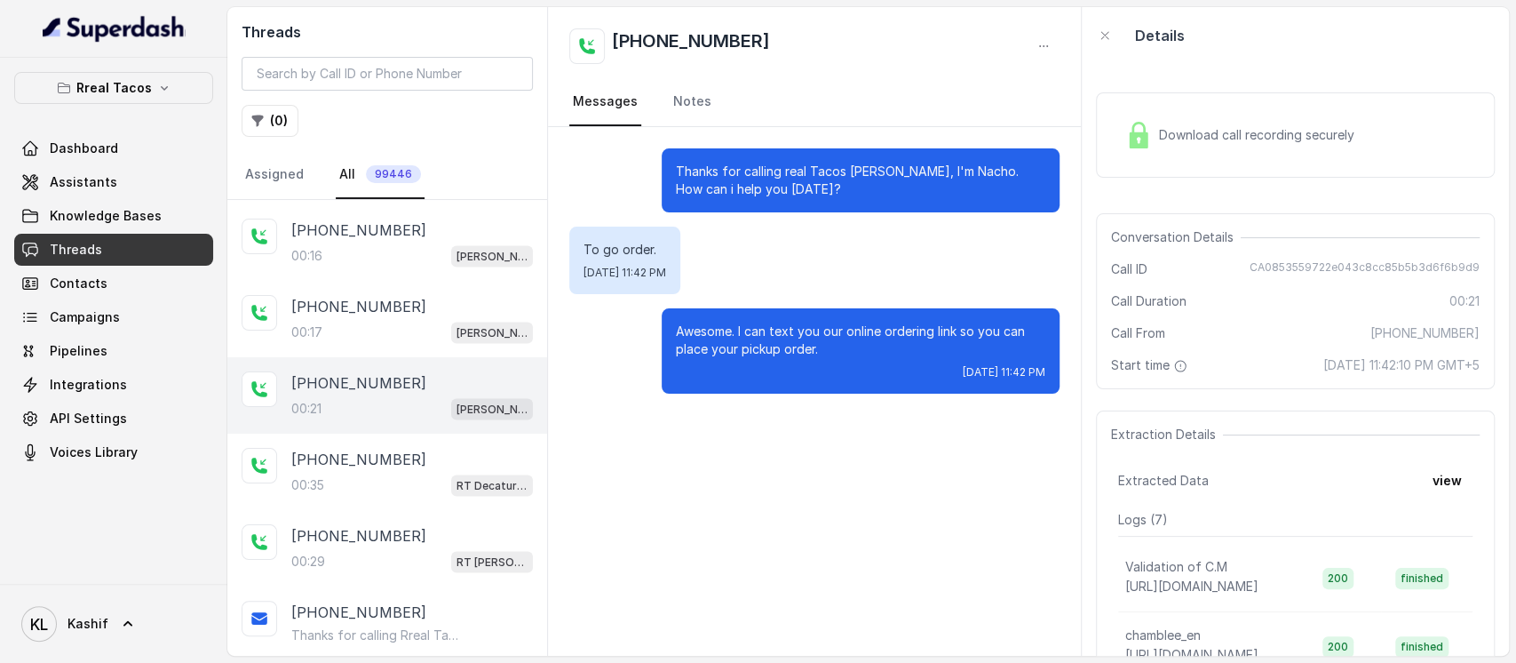
scroll to position [2360, 0]
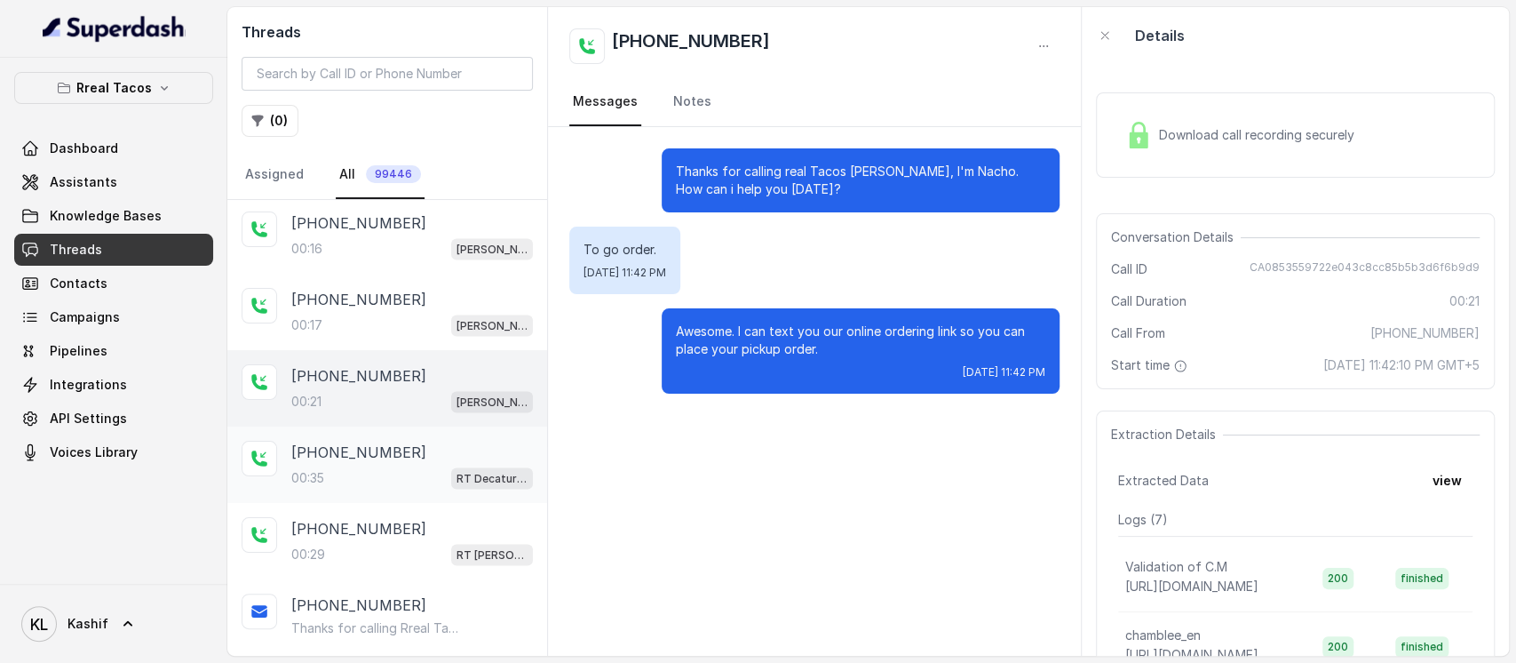
click at [331, 465] on div "00:35 RT Decatur / EN" at bounding box center [412, 476] width 242 height 23
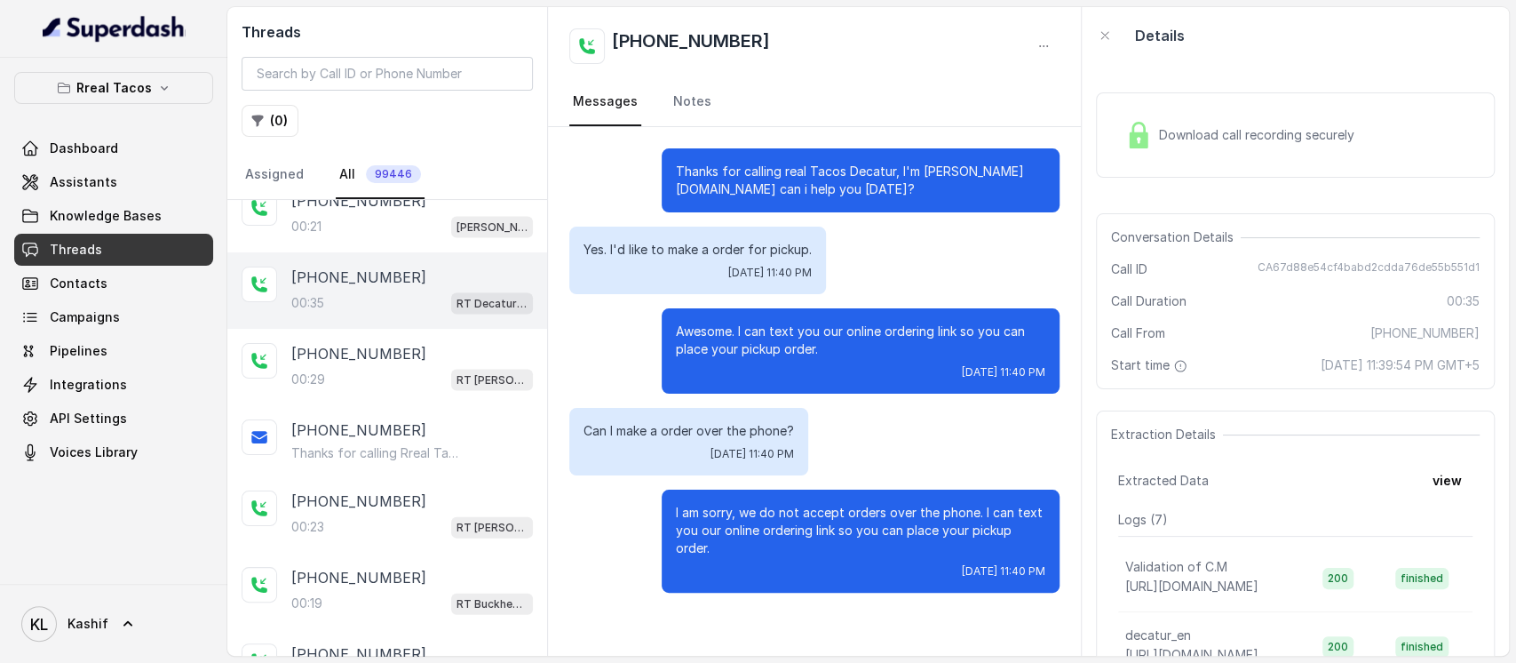
scroll to position [2618, 0]
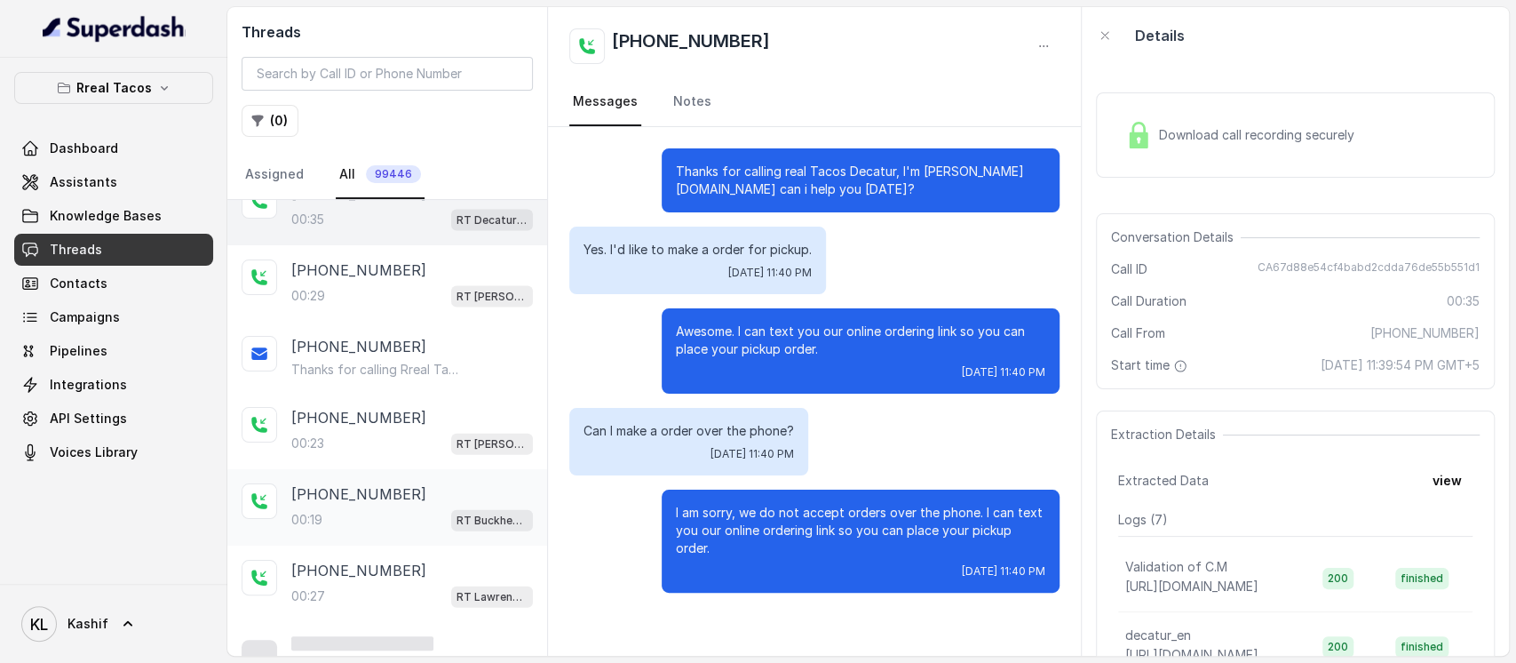
click at [377, 483] on p "[PHONE_NUMBER]" at bounding box center [358, 493] width 135 height 21
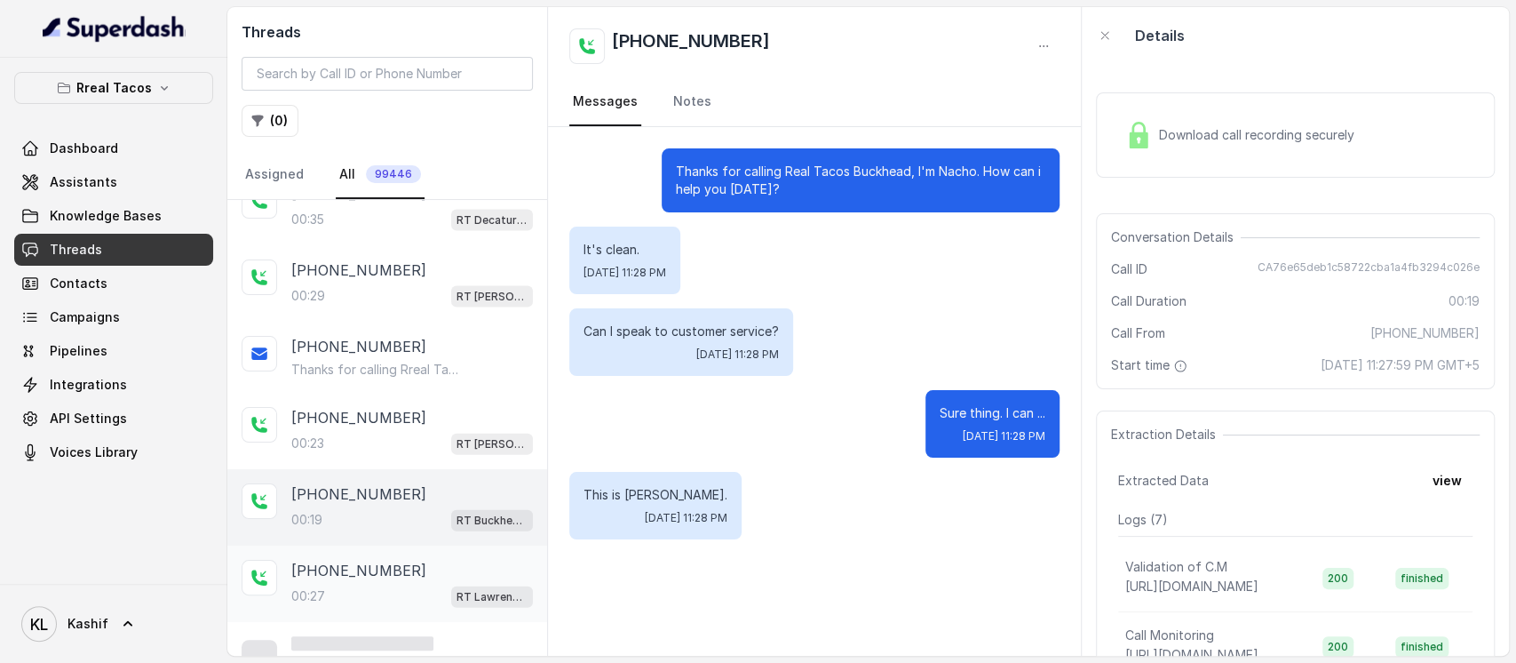
click at [371, 584] on div "00:27 RT Lawrenceville" at bounding box center [412, 595] width 242 height 23
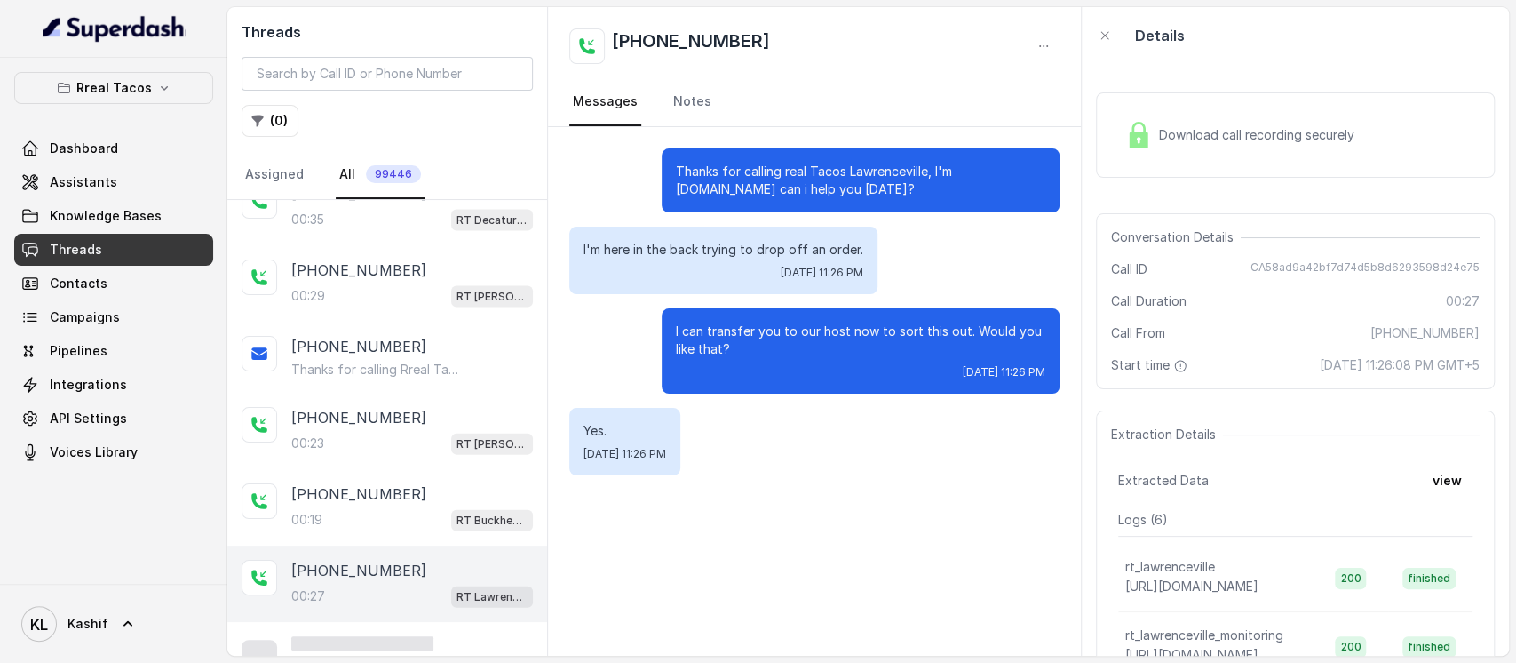
scroll to position [2639, 0]
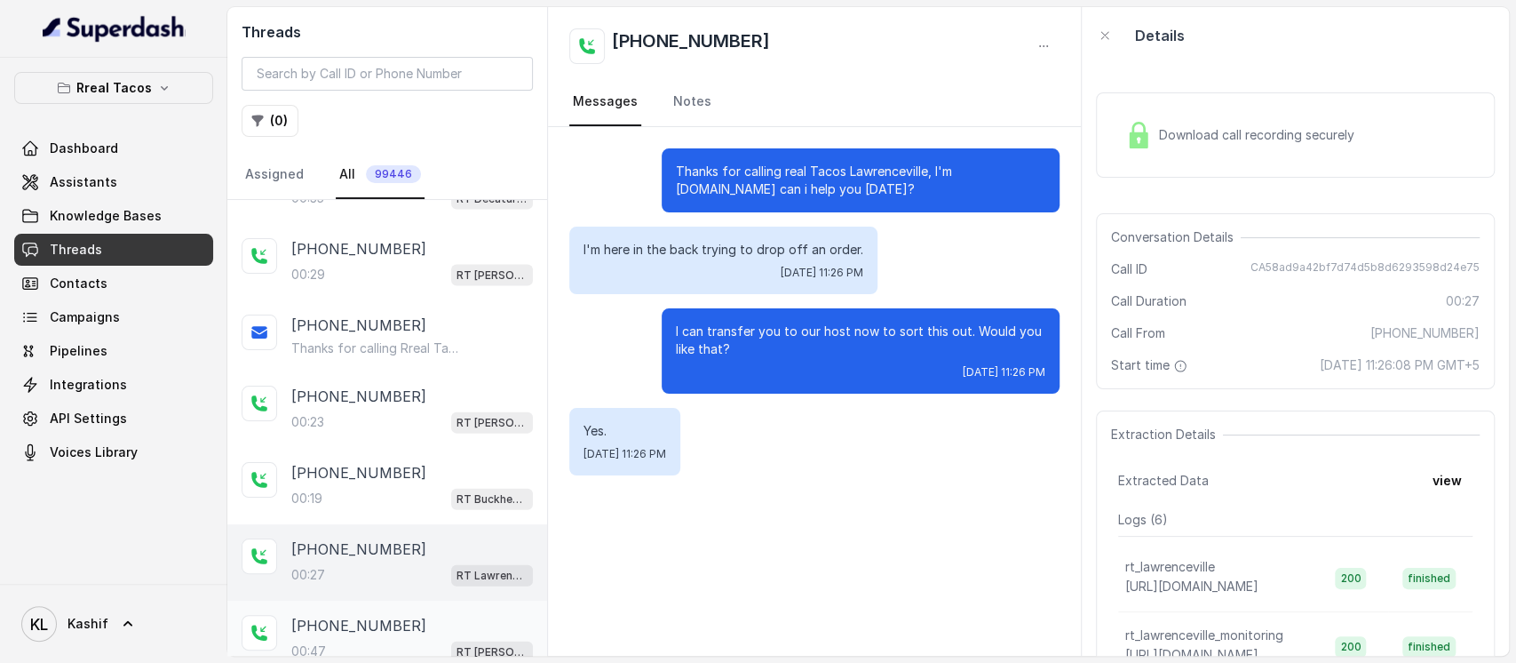
click at [391, 640] on div "00:[STREET_ADDRESS][PERSON_NAME]" at bounding box center [412, 651] width 242 height 23
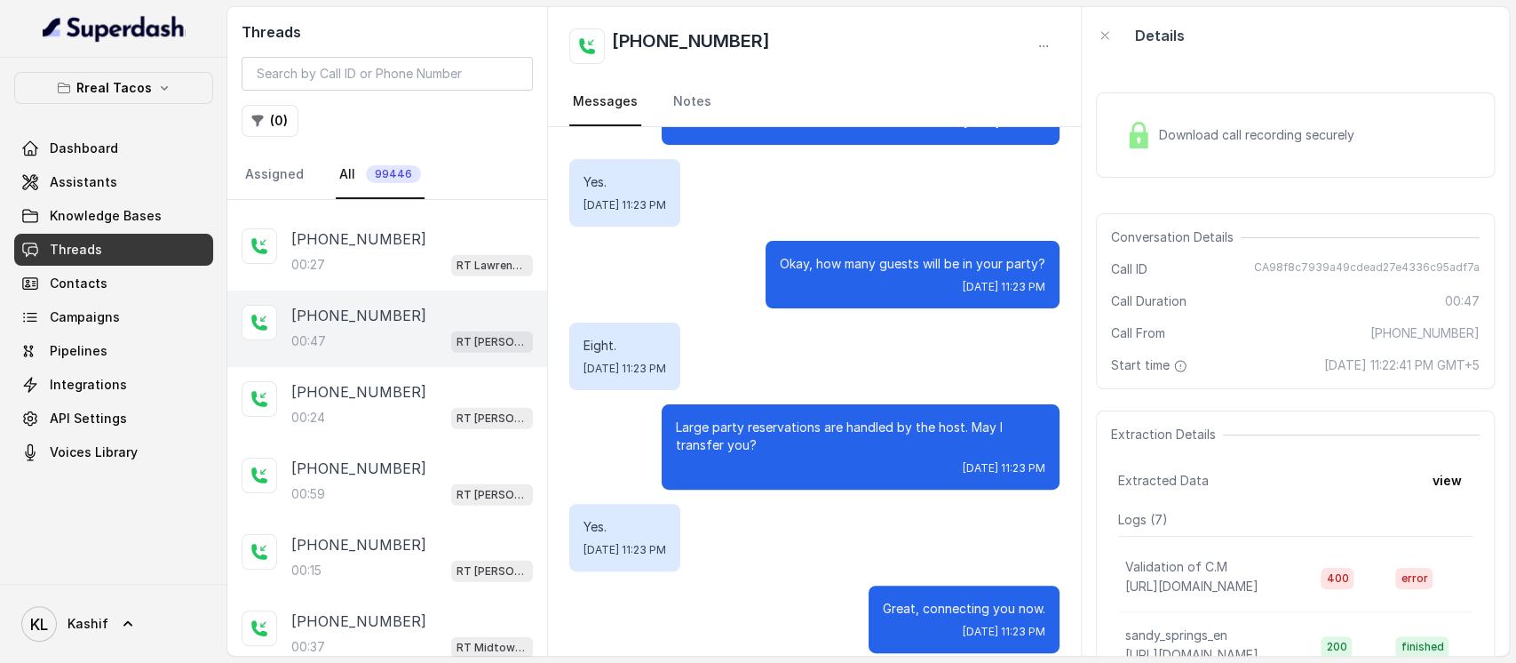
scroll to position [2950, 0]
click at [402, 609] on div "[PHONE_NUMBER]" at bounding box center [412, 619] width 242 height 21
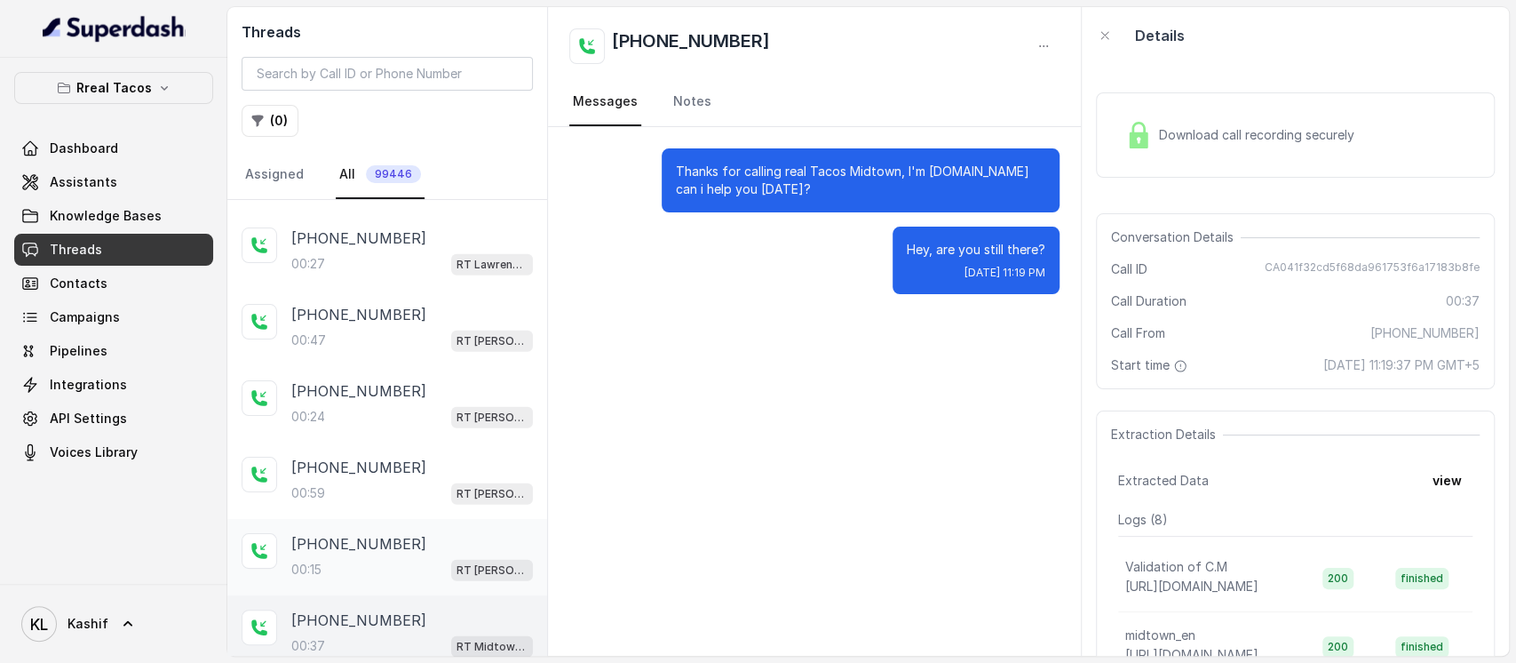
click at [392, 539] on div "[PHONE_NUMBER]:15 RT [PERSON_NAME][GEOGRAPHIC_DATA] / EN" at bounding box center [412, 557] width 242 height 48
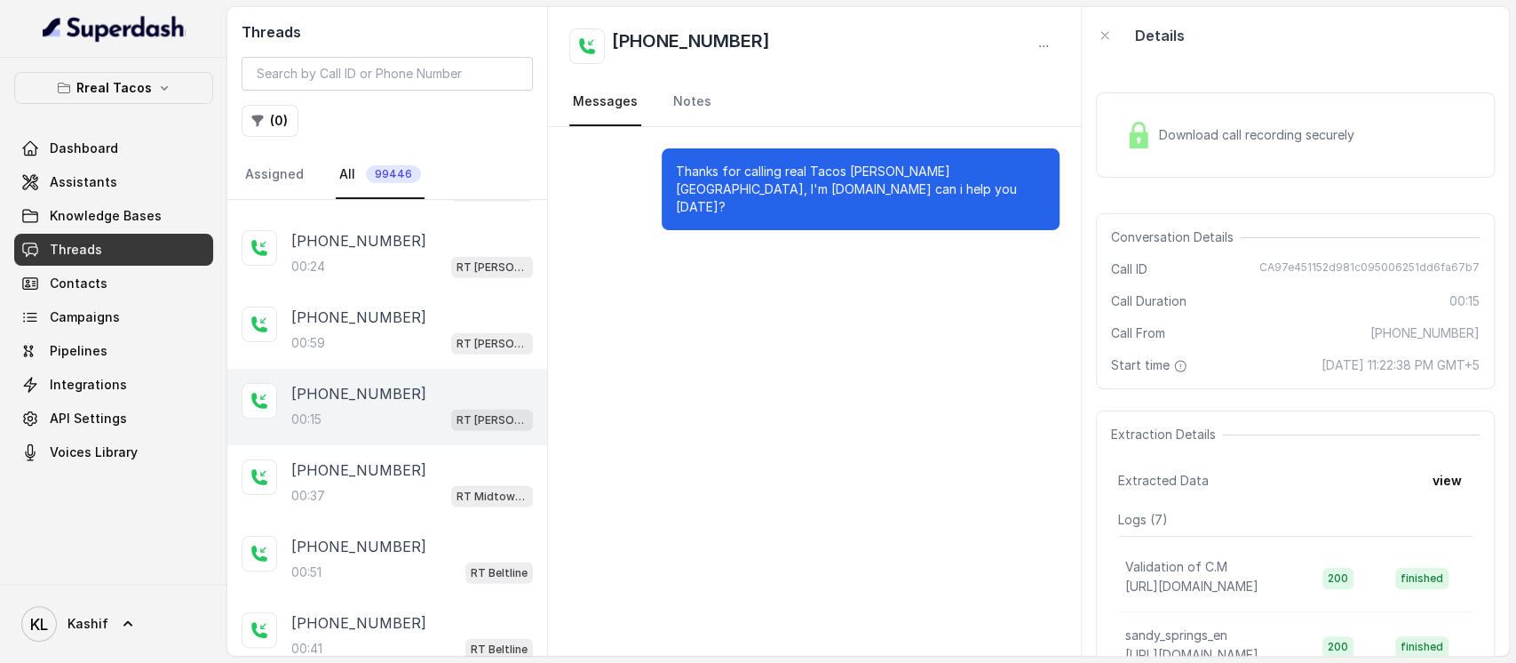
scroll to position [3130, 0]
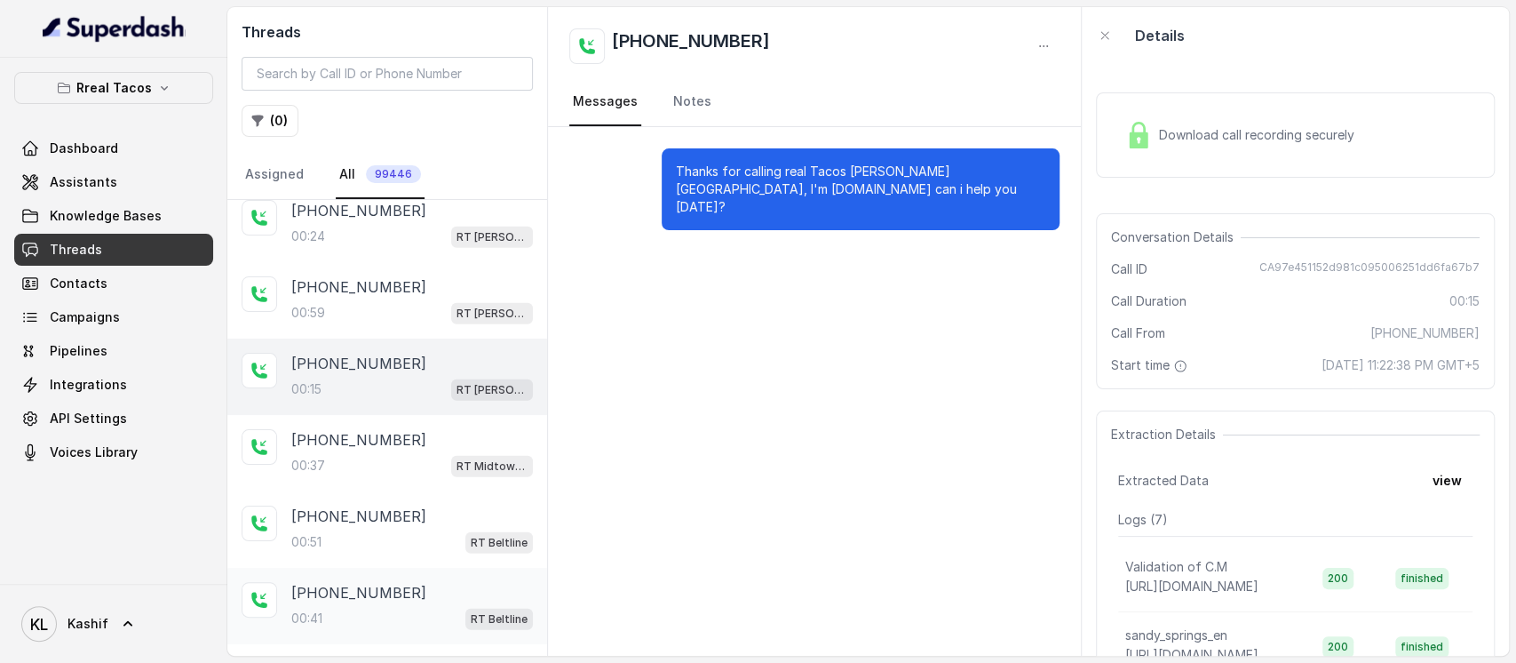
click at [396, 607] on div "00:41 RT Beltline" at bounding box center [412, 618] width 242 height 23
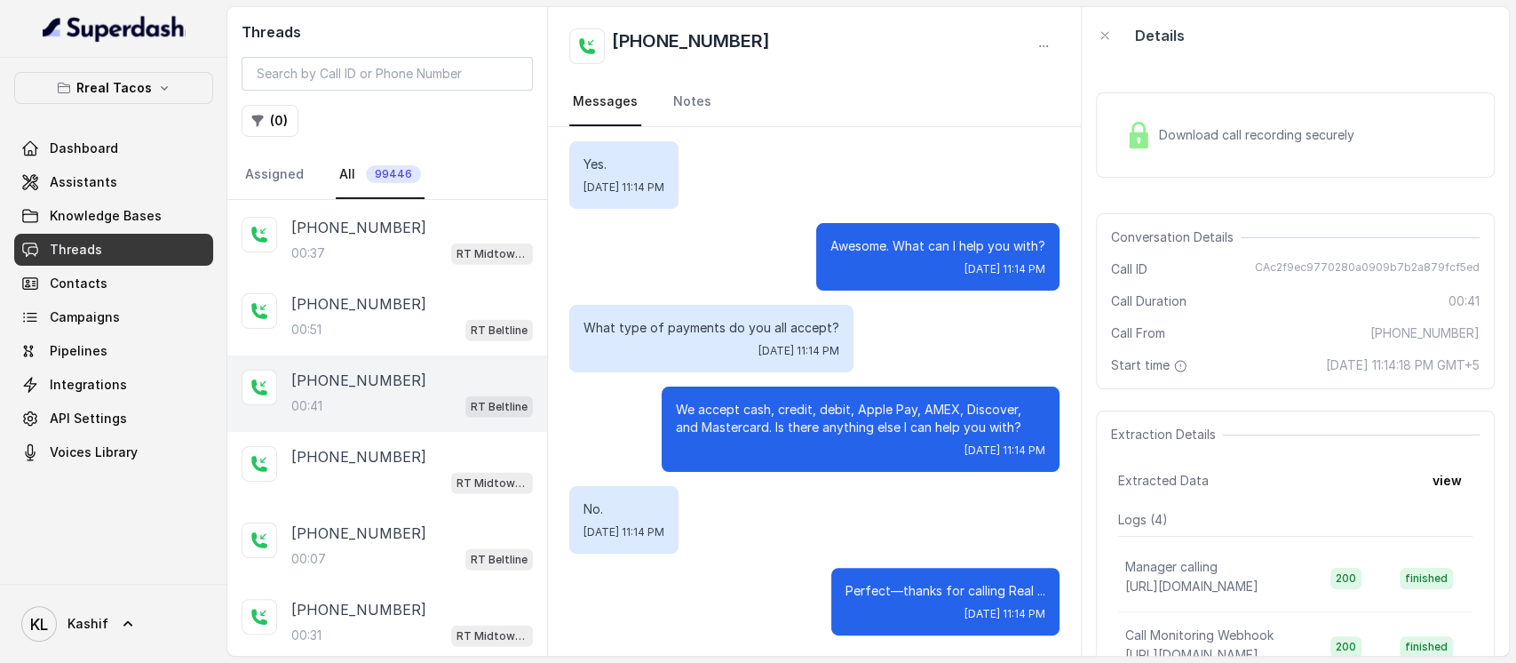
scroll to position [3399, 0]
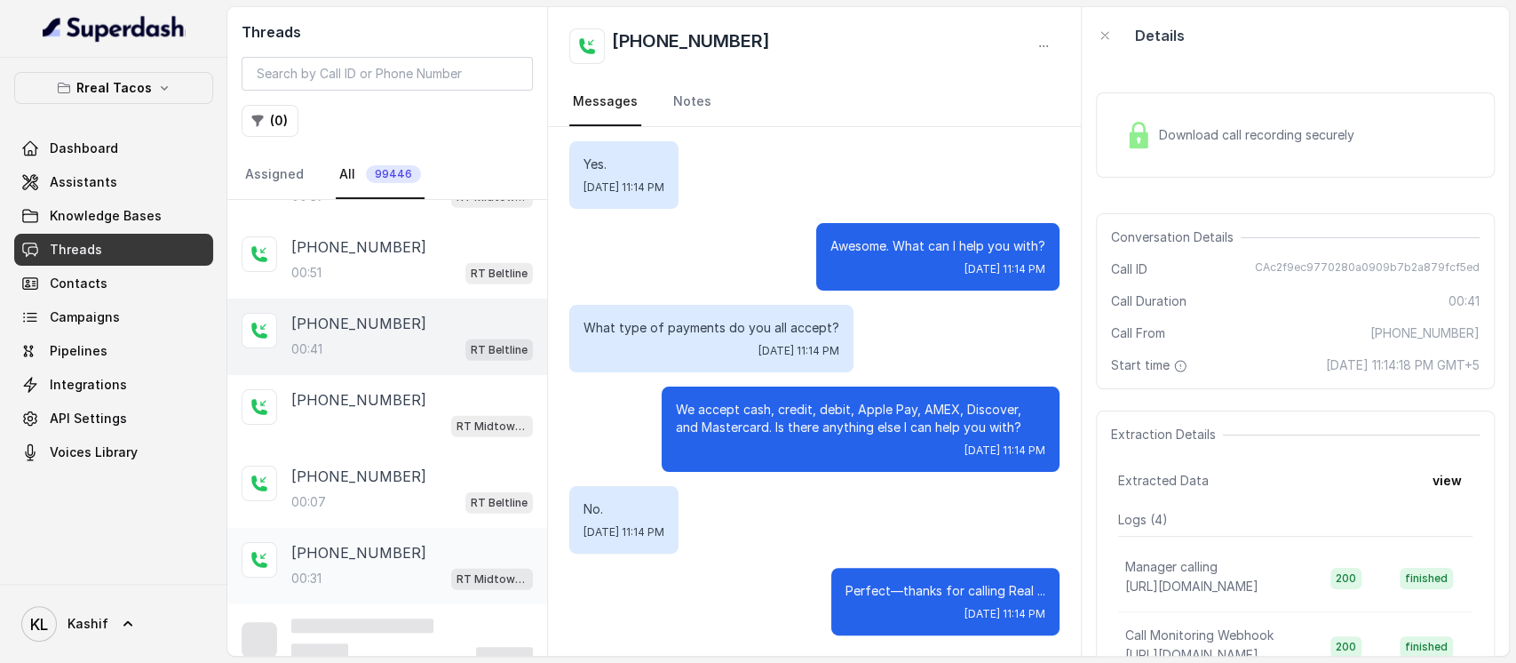
click at [391, 546] on div "[PHONE_NUMBER]:31 RT Midtown / EN" at bounding box center [412, 566] width 242 height 48
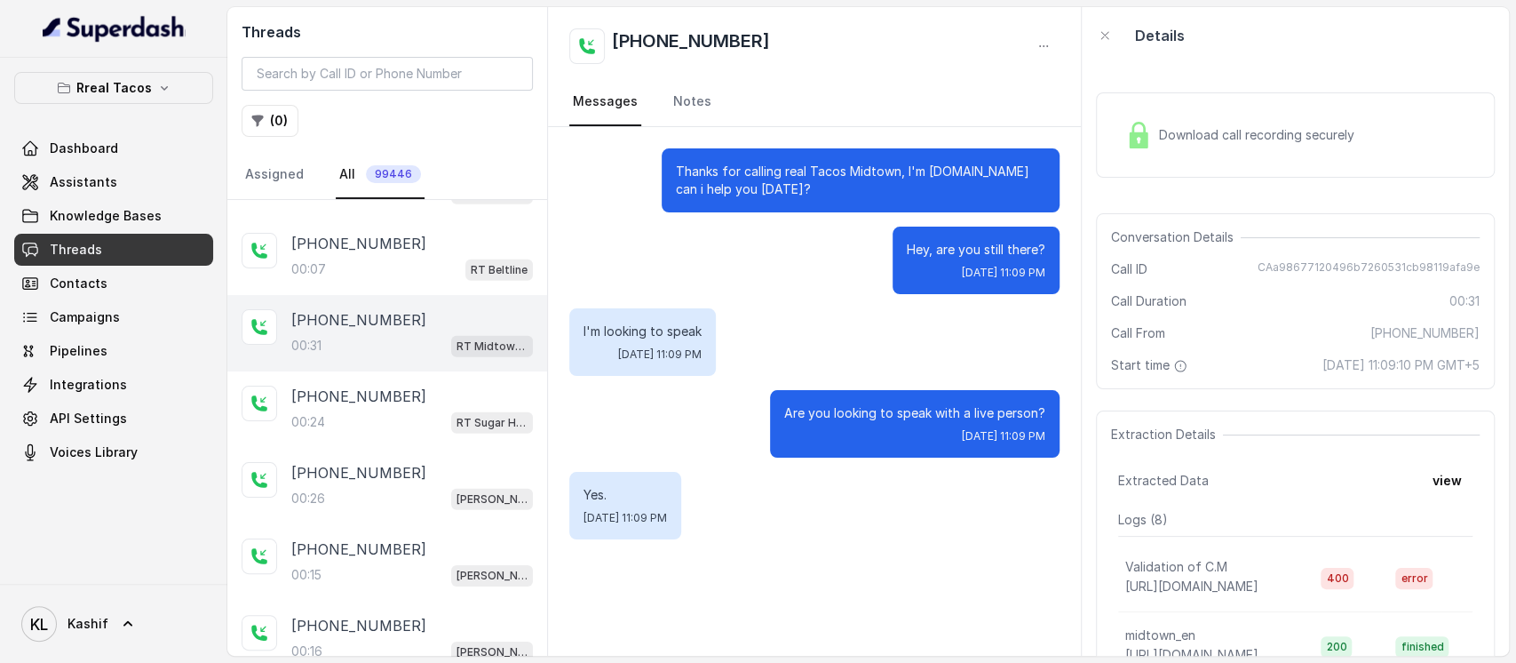
scroll to position [3636, 0]
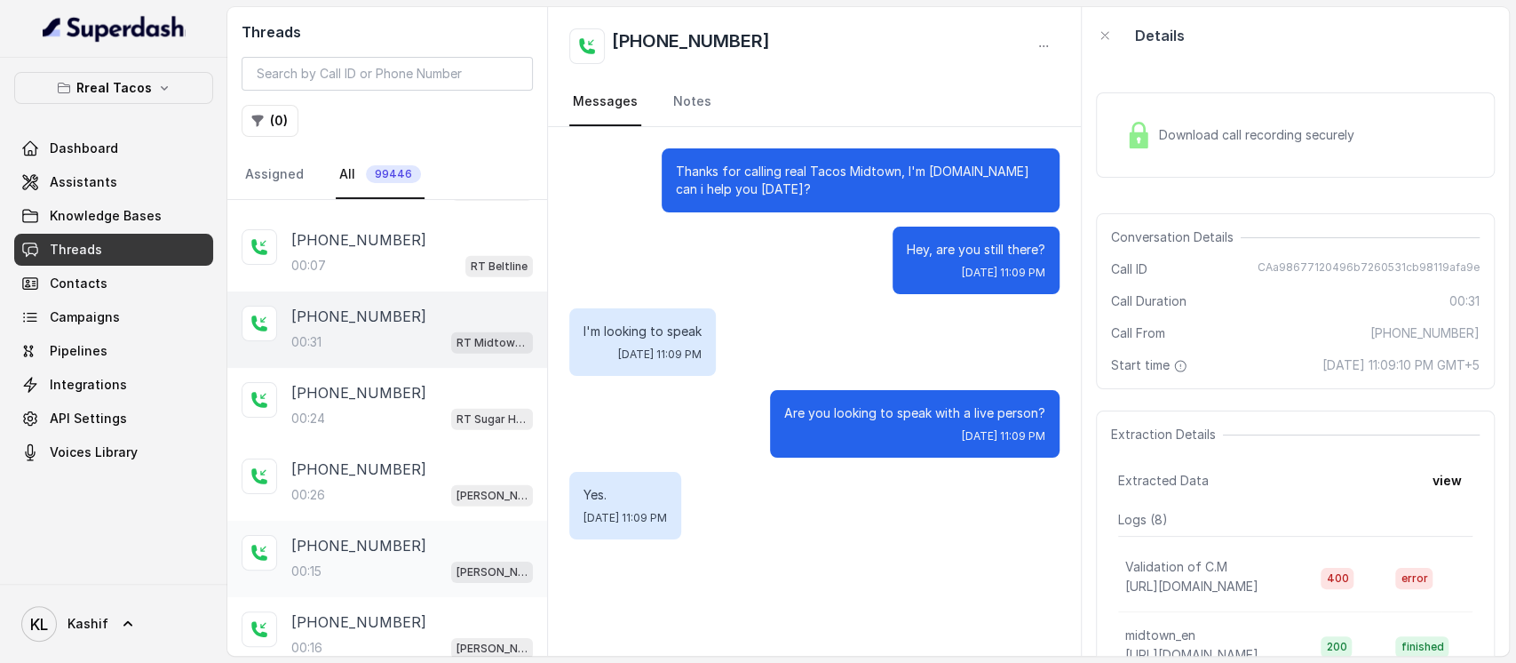
click at [409, 537] on div "[PHONE_NUMBER]:15 [PERSON_NAME] / EN" at bounding box center [412, 559] width 242 height 48
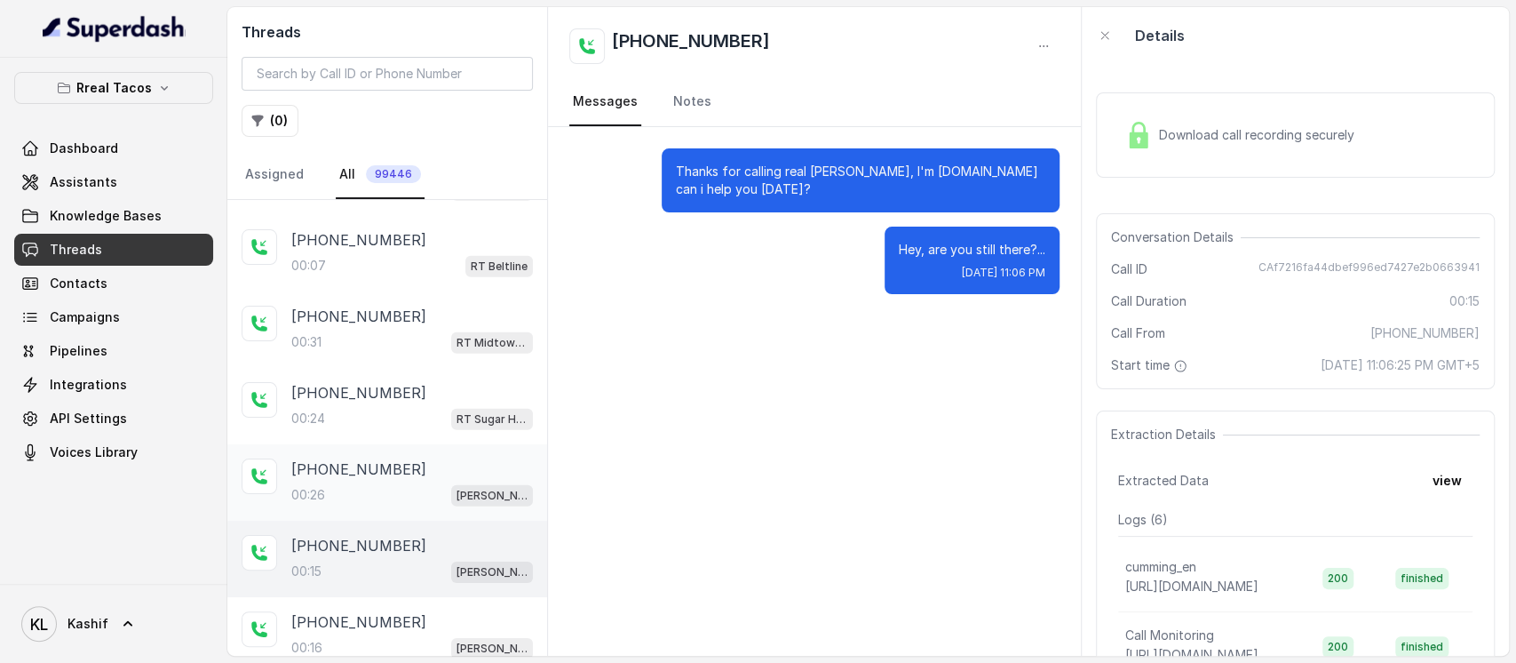
click at [406, 483] on div "00:26 [PERSON_NAME] / EN" at bounding box center [412, 494] width 242 height 23
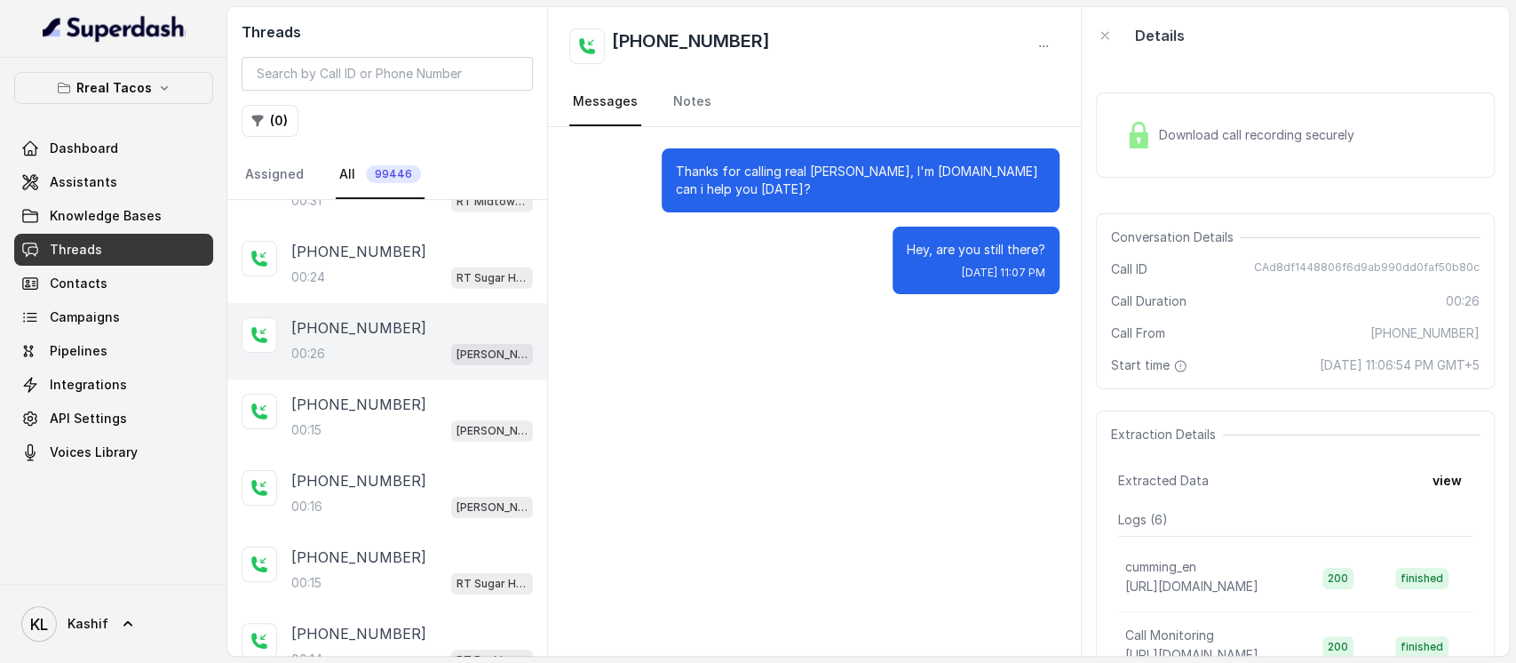
scroll to position [3823, 0]
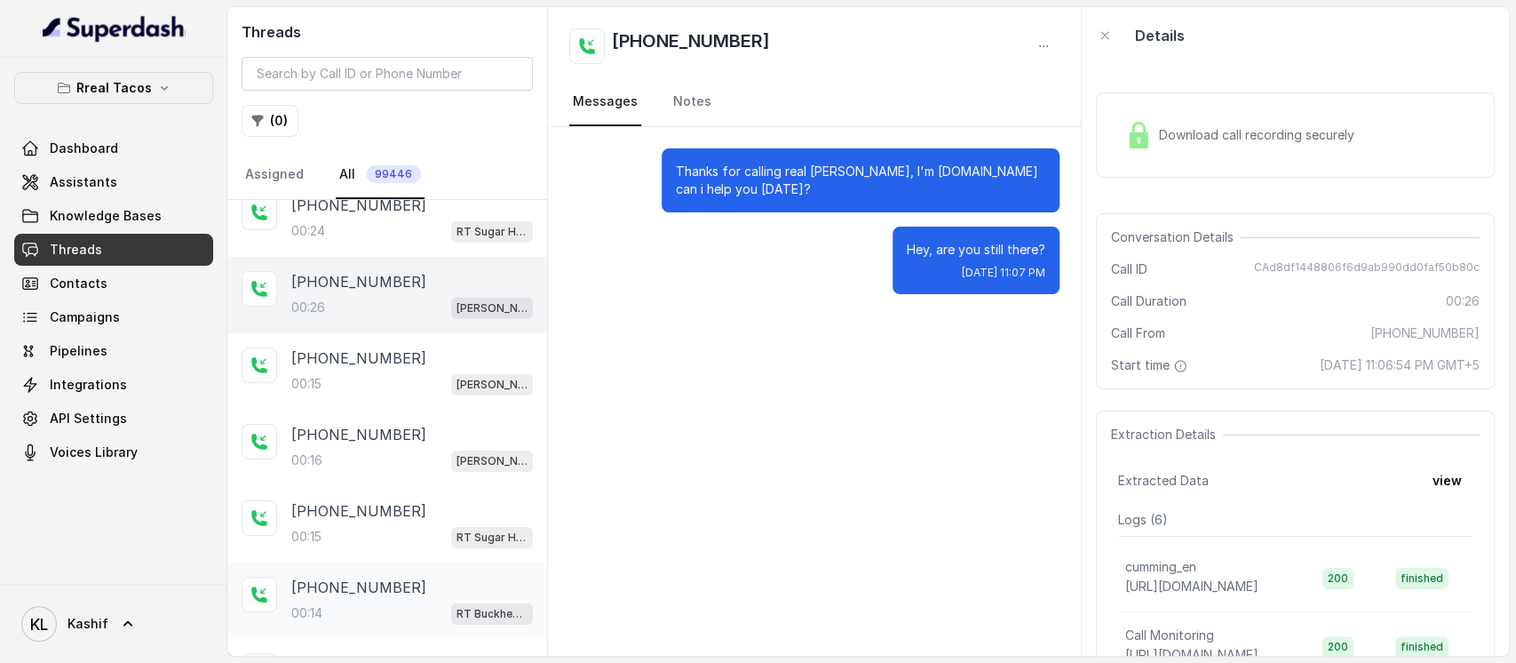
click at [403, 601] on div "00:14 RT Buckhead / EN" at bounding box center [412, 612] width 242 height 23
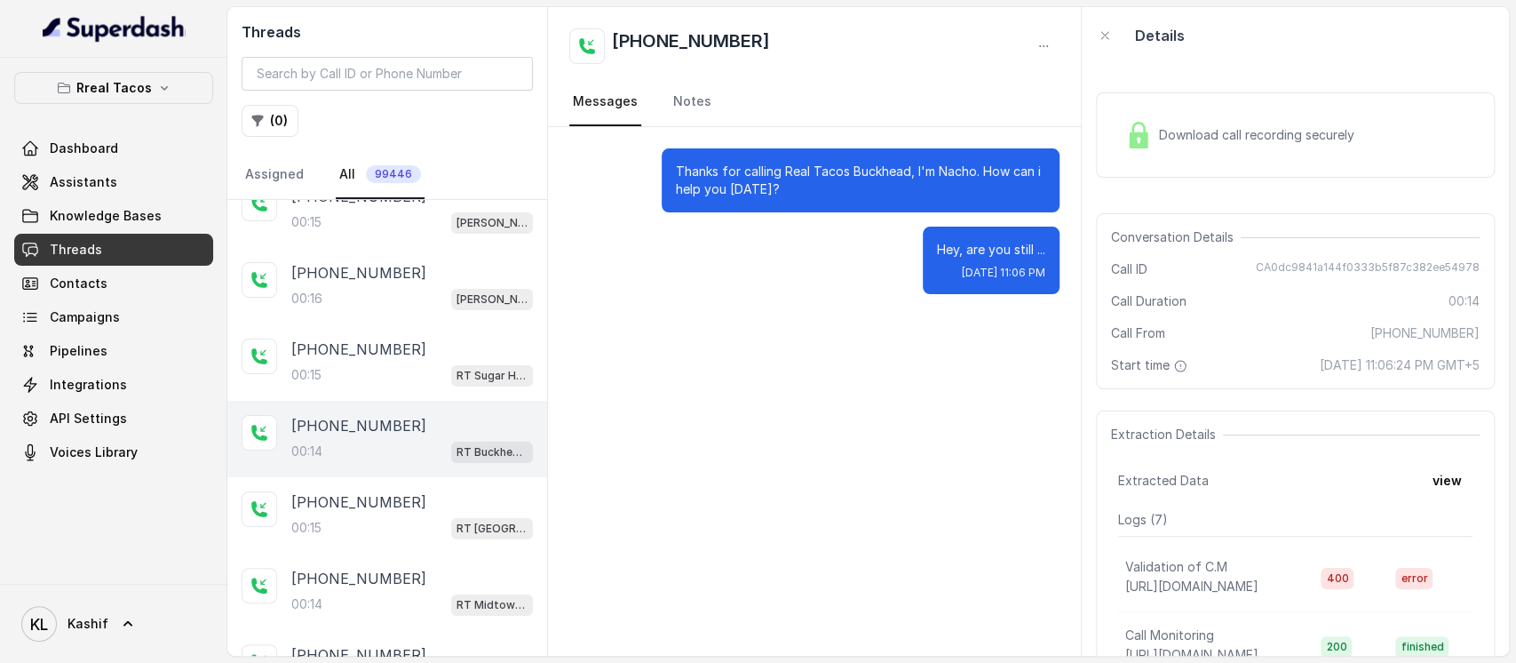
scroll to position [4038, 0]
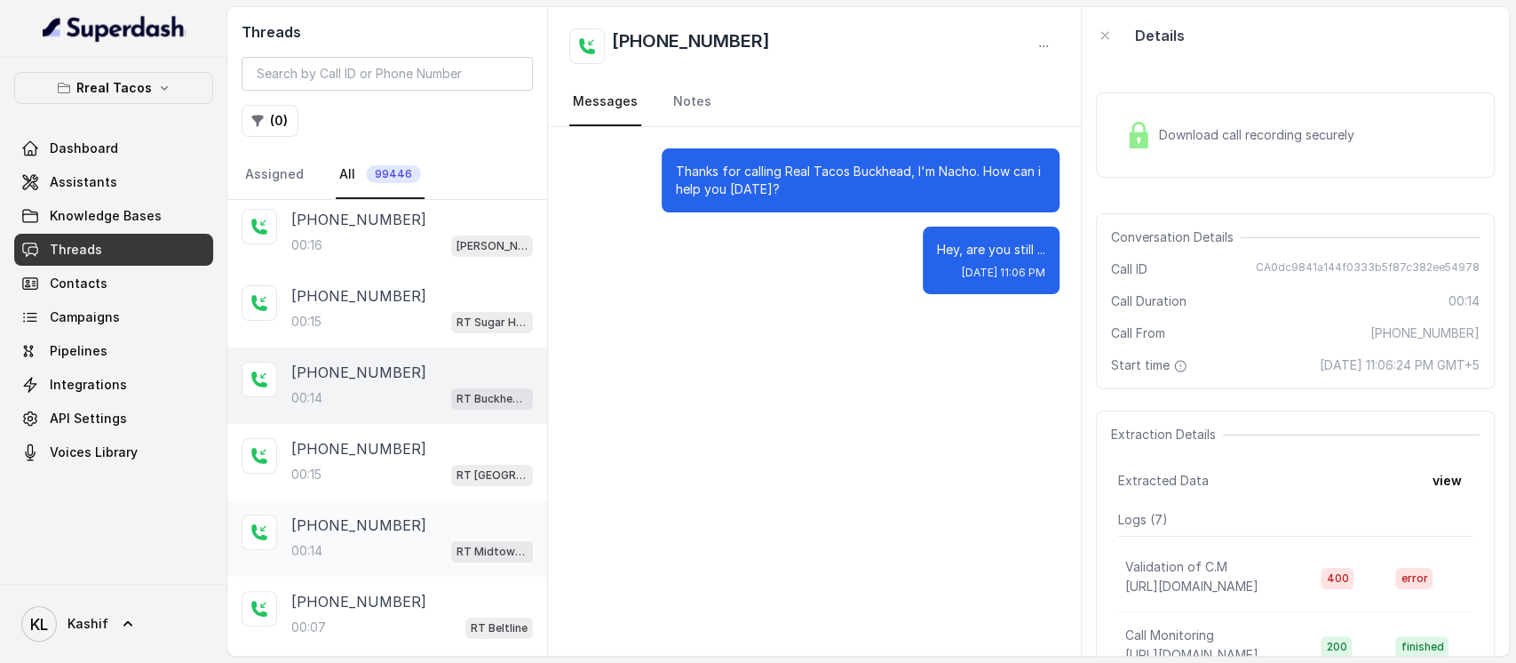
click at [409, 539] on div "00:14 RT Midtown / EN" at bounding box center [412, 550] width 242 height 23
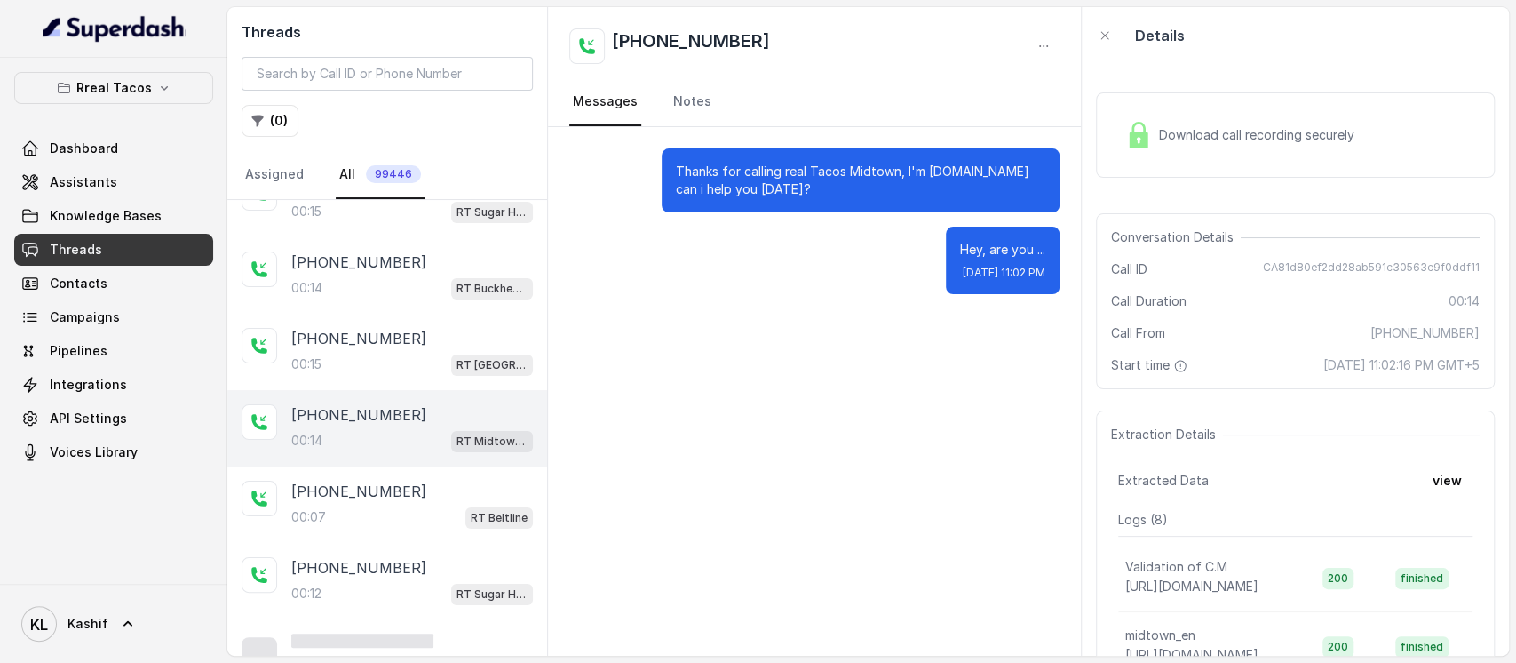
scroll to position [4158, 0]
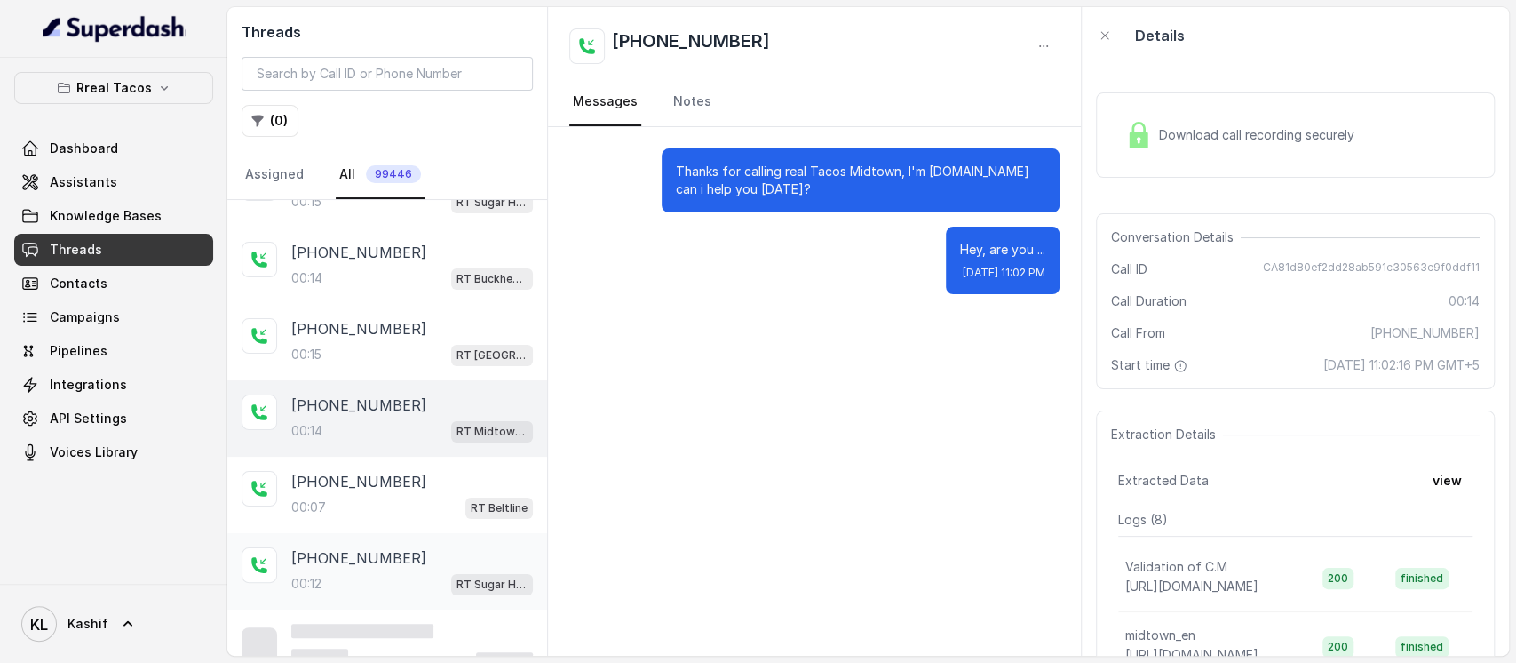
click at [436, 547] on div "[PHONE_NUMBER]" at bounding box center [412, 557] width 242 height 21
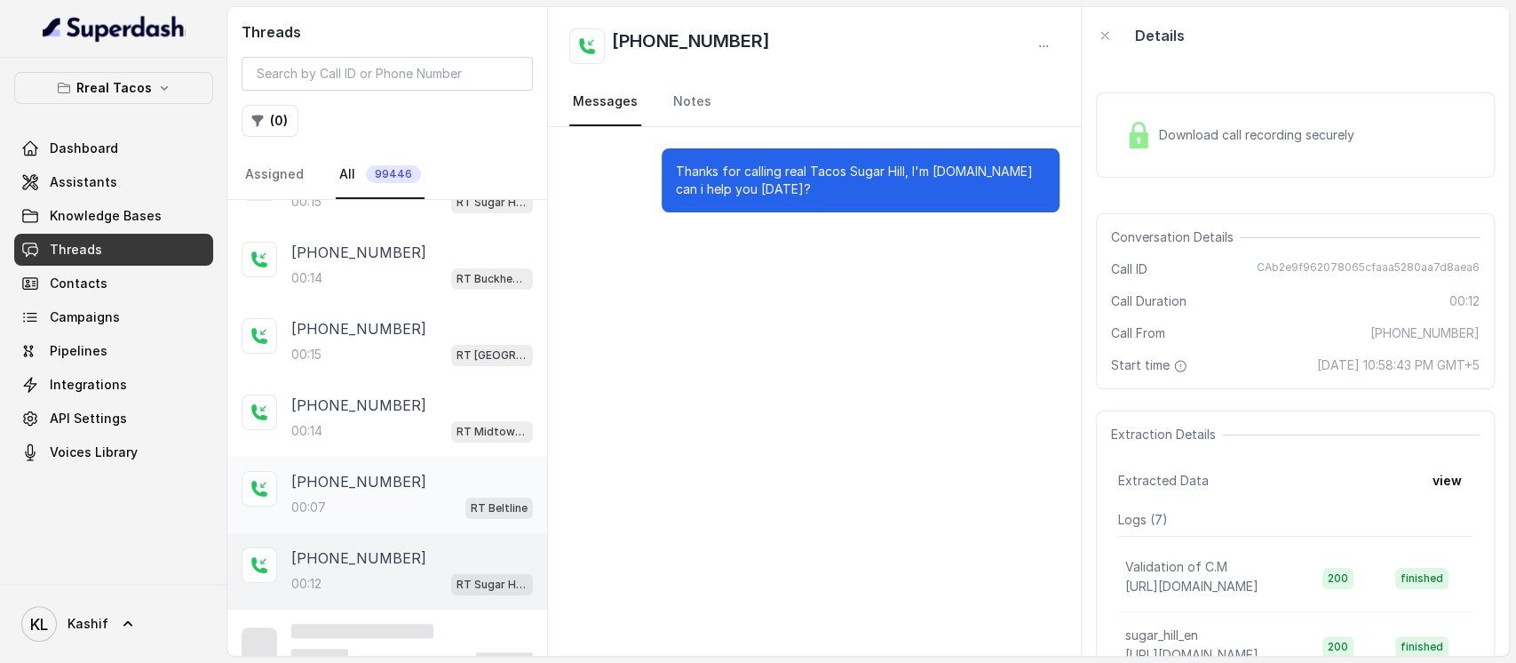
click at [436, 457] on div "[PHONE_NUMBER]:07 RT Beltline" at bounding box center [387, 495] width 320 height 76
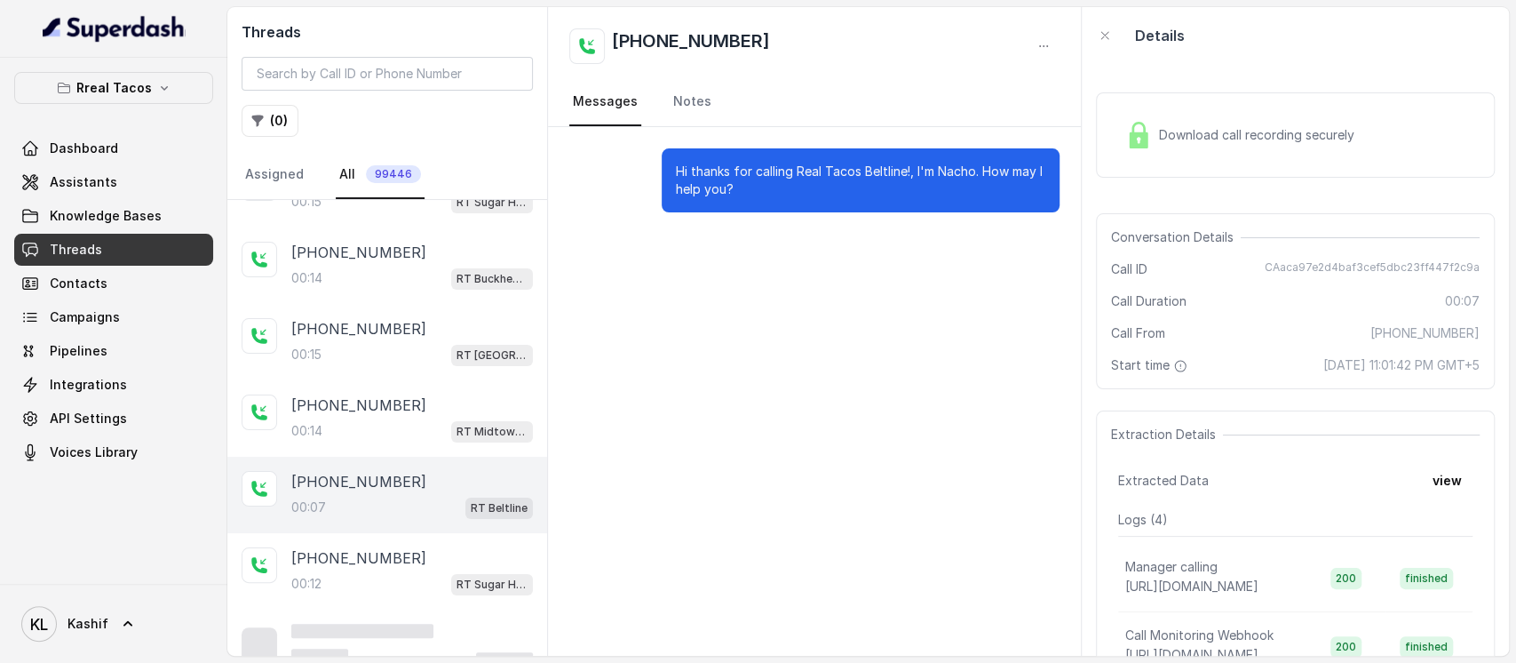
scroll to position [4159, 0]
click at [405, 546] on div "[PHONE_NUMBER]" at bounding box center [412, 556] width 242 height 21
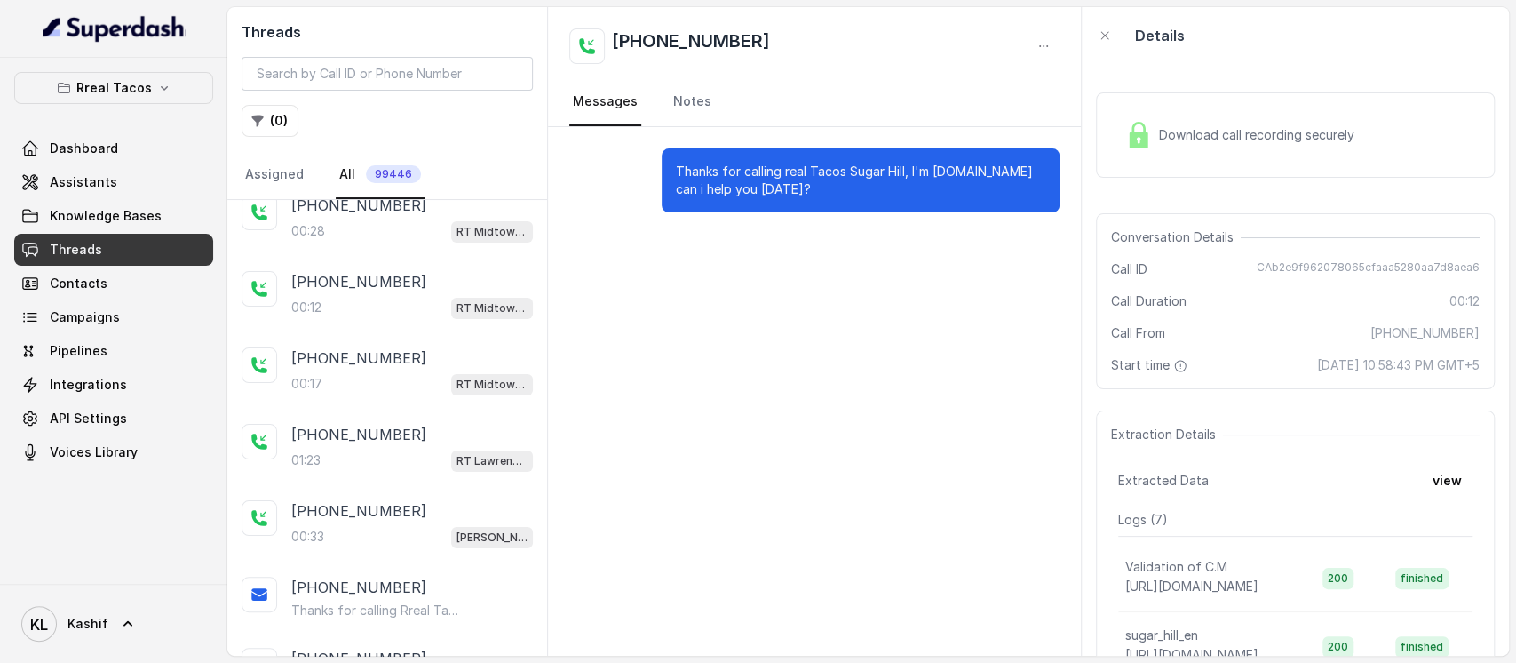
scroll to position [4588, 0]
click at [404, 499] on div "[PHONE_NUMBER]:33 [PERSON_NAME] / EN" at bounding box center [412, 523] width 242 height 48
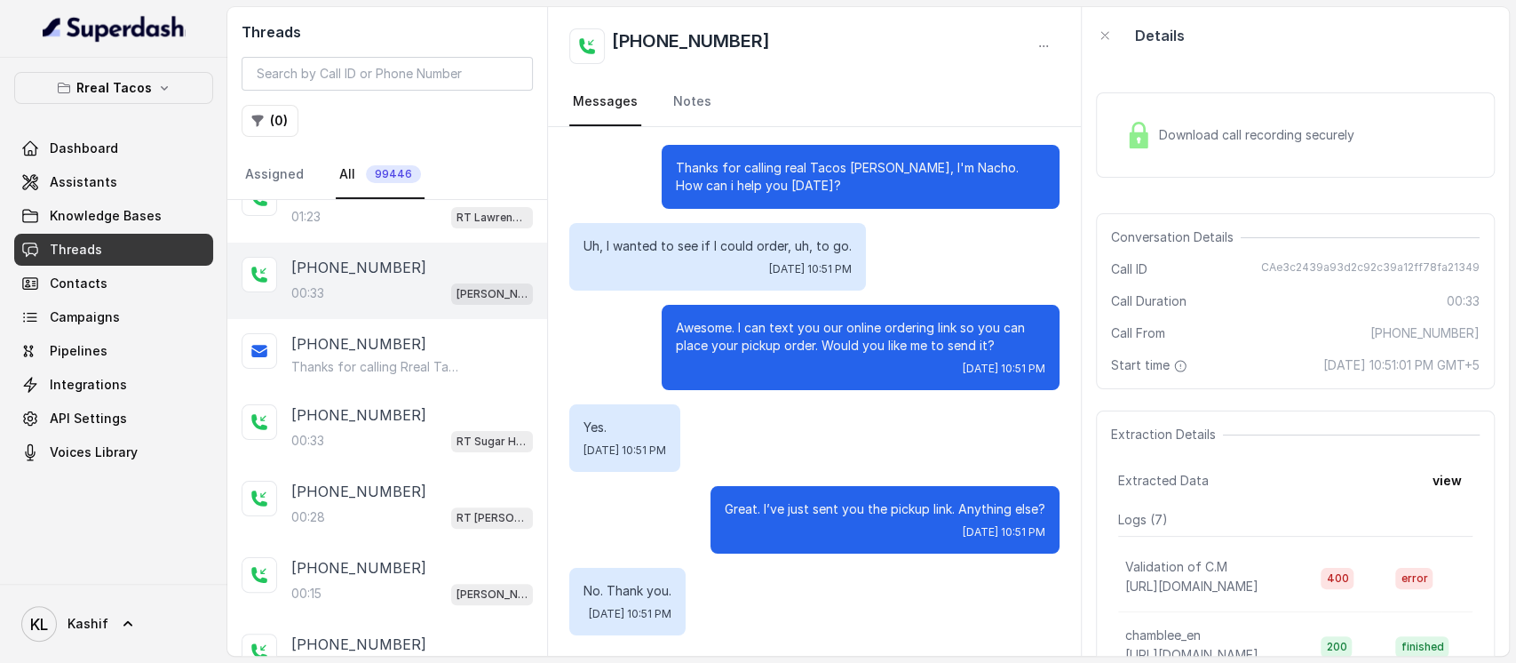
scroll to position [4844, 0]
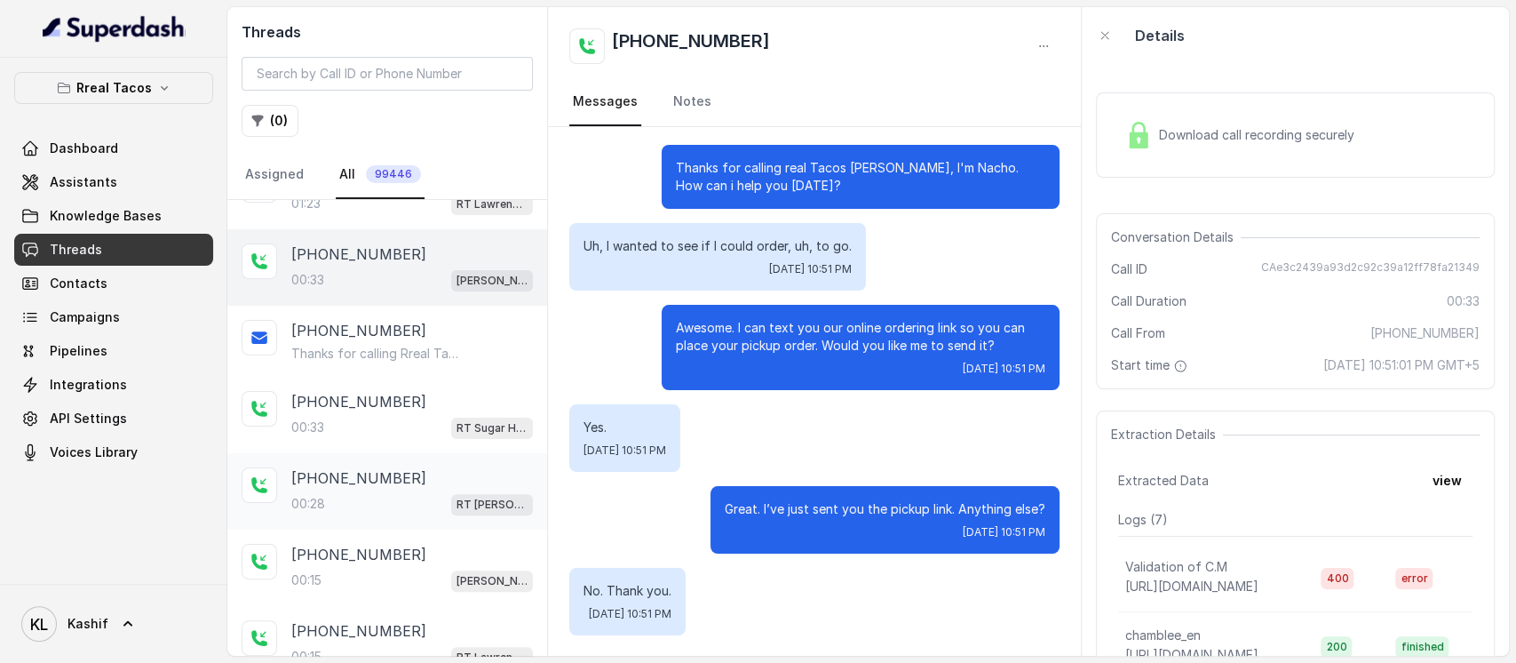
click at [408, 502] on div "[PHONE_NUMBER]:28 RT [PERSON_NAME][GEOGRAPHIC_DATA] / EN" at bounding box center [387, 491] width 320 height 76
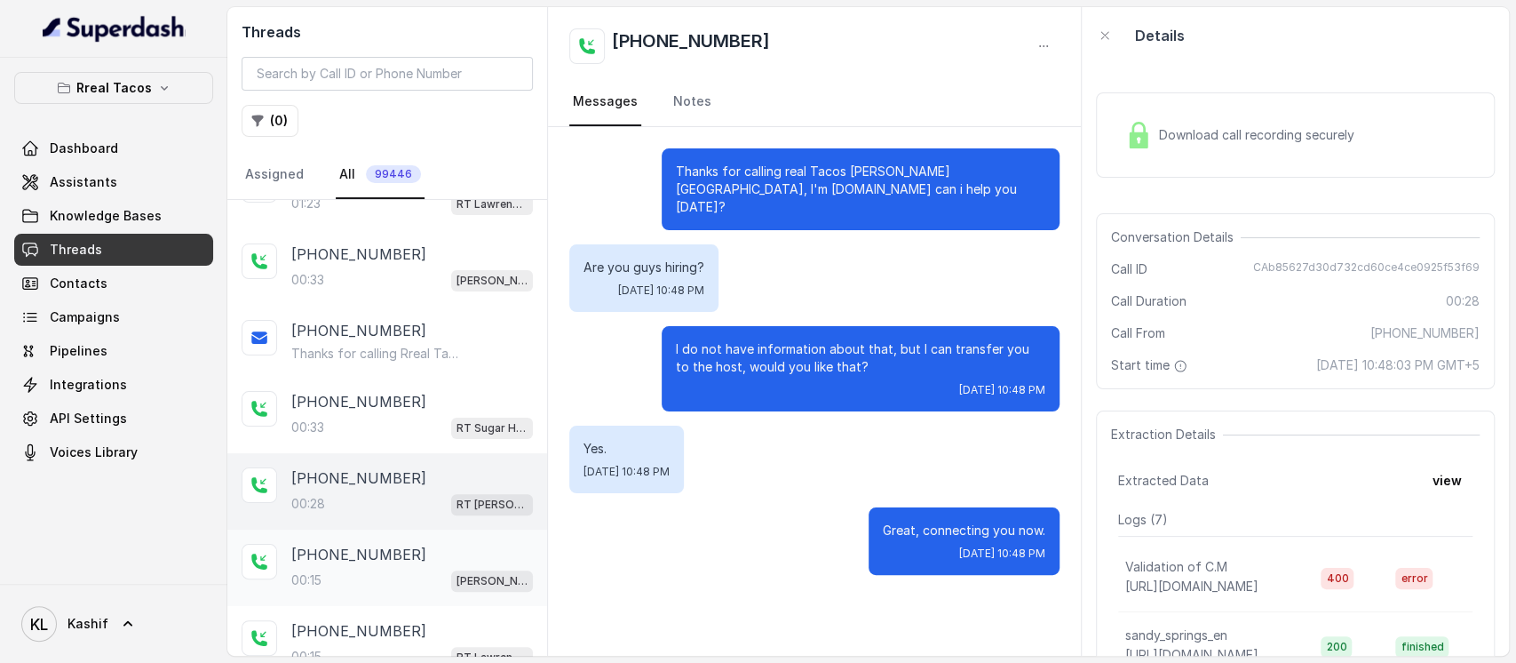
click at [406, 568] on div "00:15 [PERSON_NAME] / EN" at bounding box center [412, 579] width 242 height 23
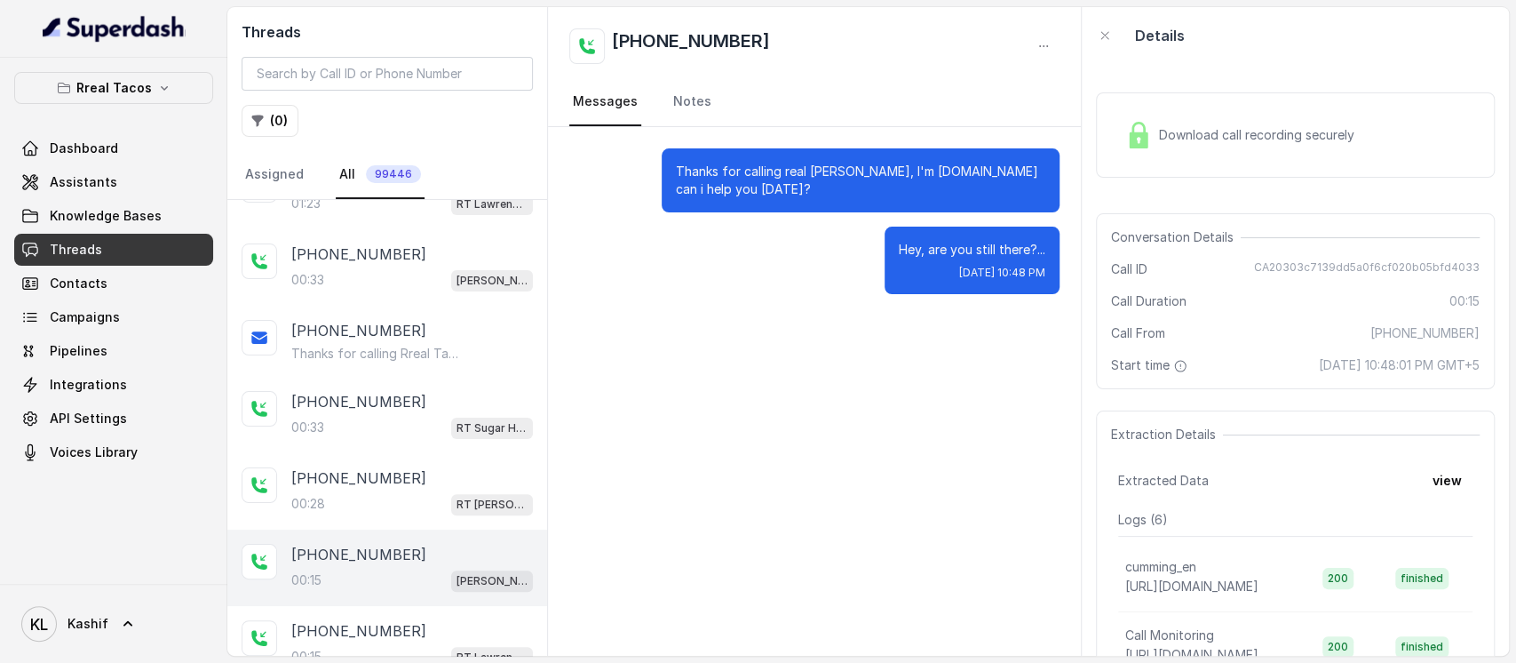
click at [395, 544] on div "[PHONE_NUMBER]" at bounding box center [412, 554] width 242 height 21
click at [405, 492] on div "00:28 RT [PERSON_NAME][GEOGRAPHIC_DATA] / EN" at bounding box center [412, 503] width 242 height 23
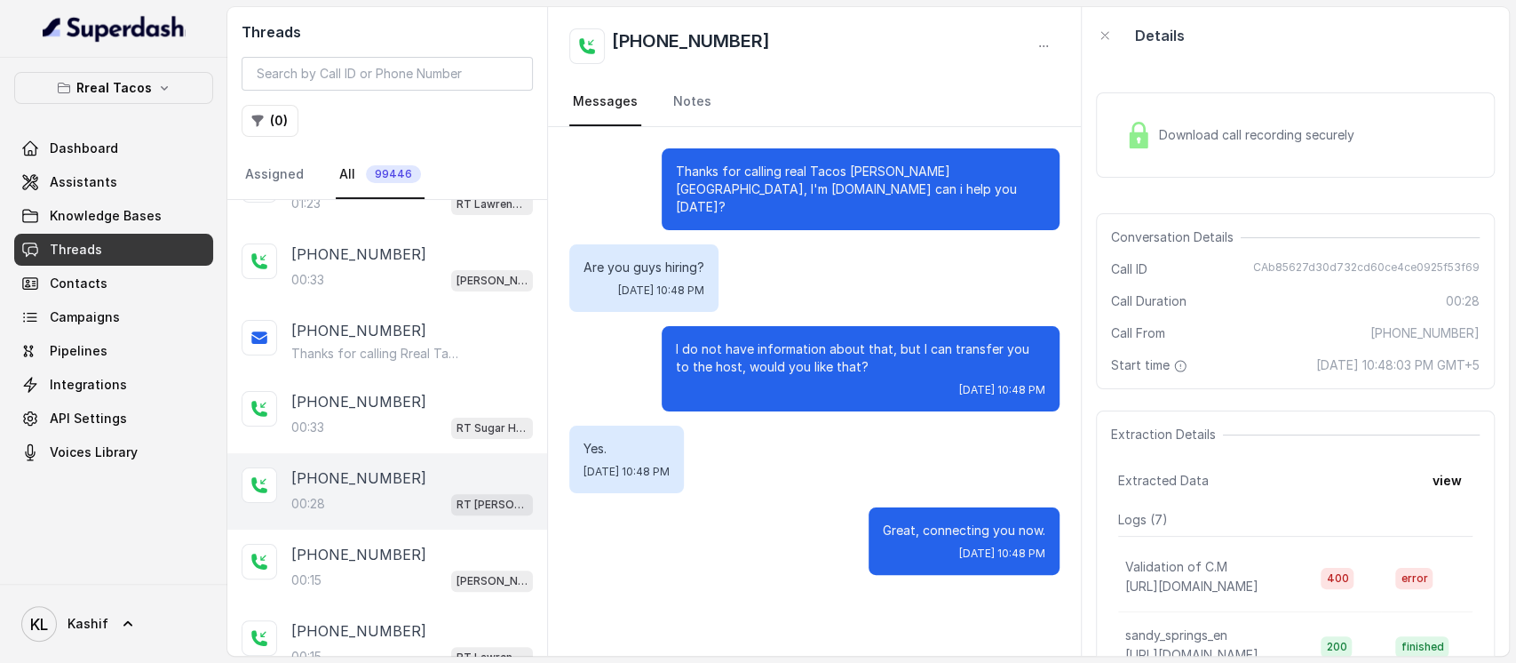
click at [1289, 155] on div "Download call recording securely" at bounding box center [1295, 134] width 399 height 85
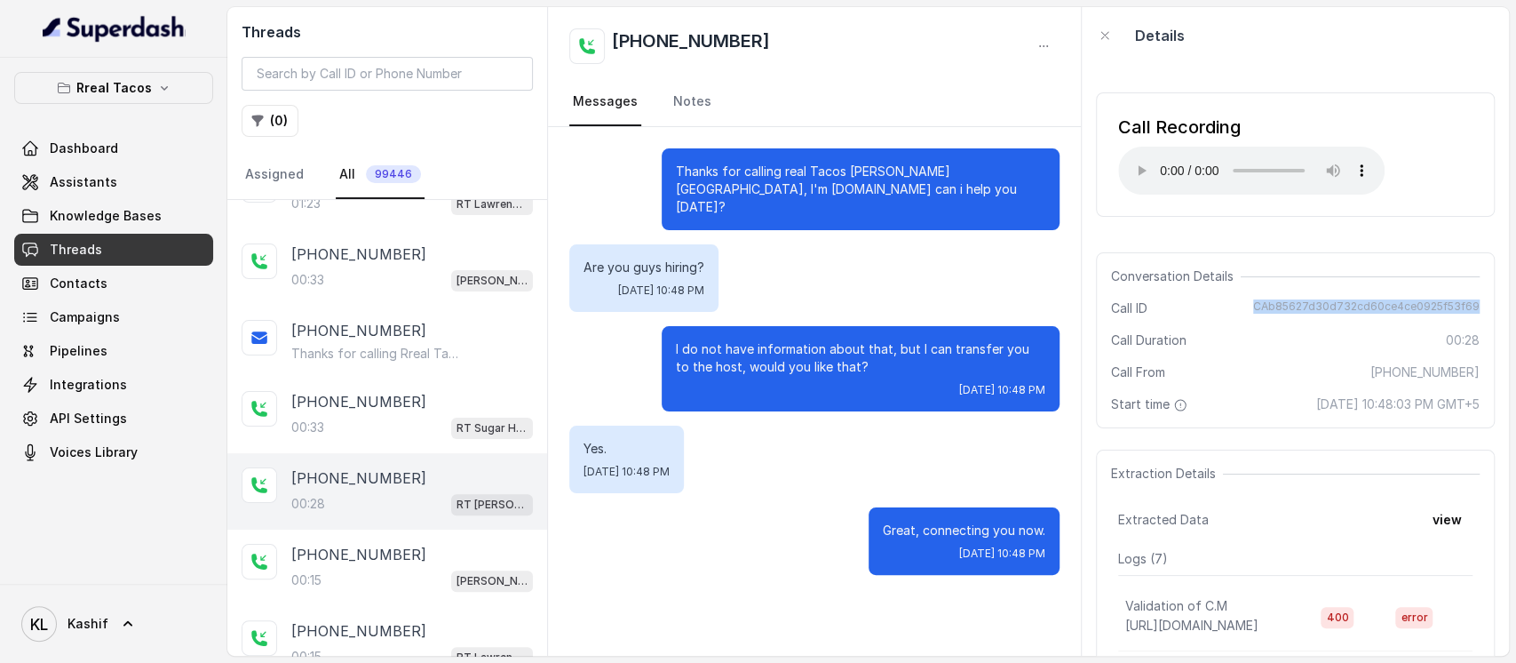
drag, startPoint x: 1245, startPoint y: 304, endPoint x: 1463, endPoint y: 313, distance: 217.8
click at [1463, 313] on div "Conversation Details Call ID CAb85627d30d732cd60ce4ce0925f53f69 Call Duration 0…" at bounding box center [1295, 340] width 399 height 176
copy span "CAb85627d30d732cd60ce4ce0925f53f69"
